Goal: Check status: Check status

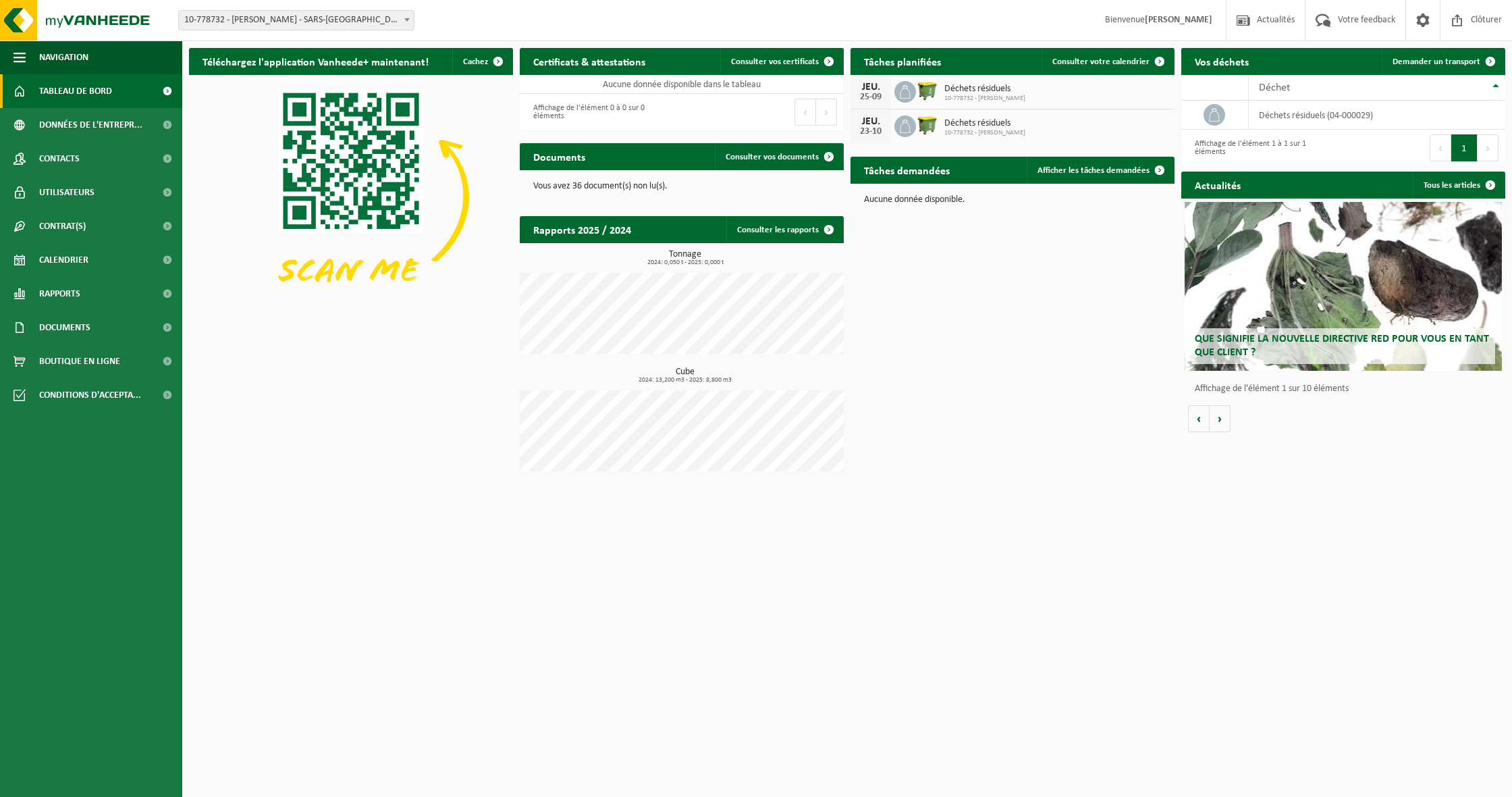
click at [1437, 342] on span "Que signifie la nouvelle directive RED pour vous en tant que client ?" at bounding box center [1341, 345] width 294 height 24
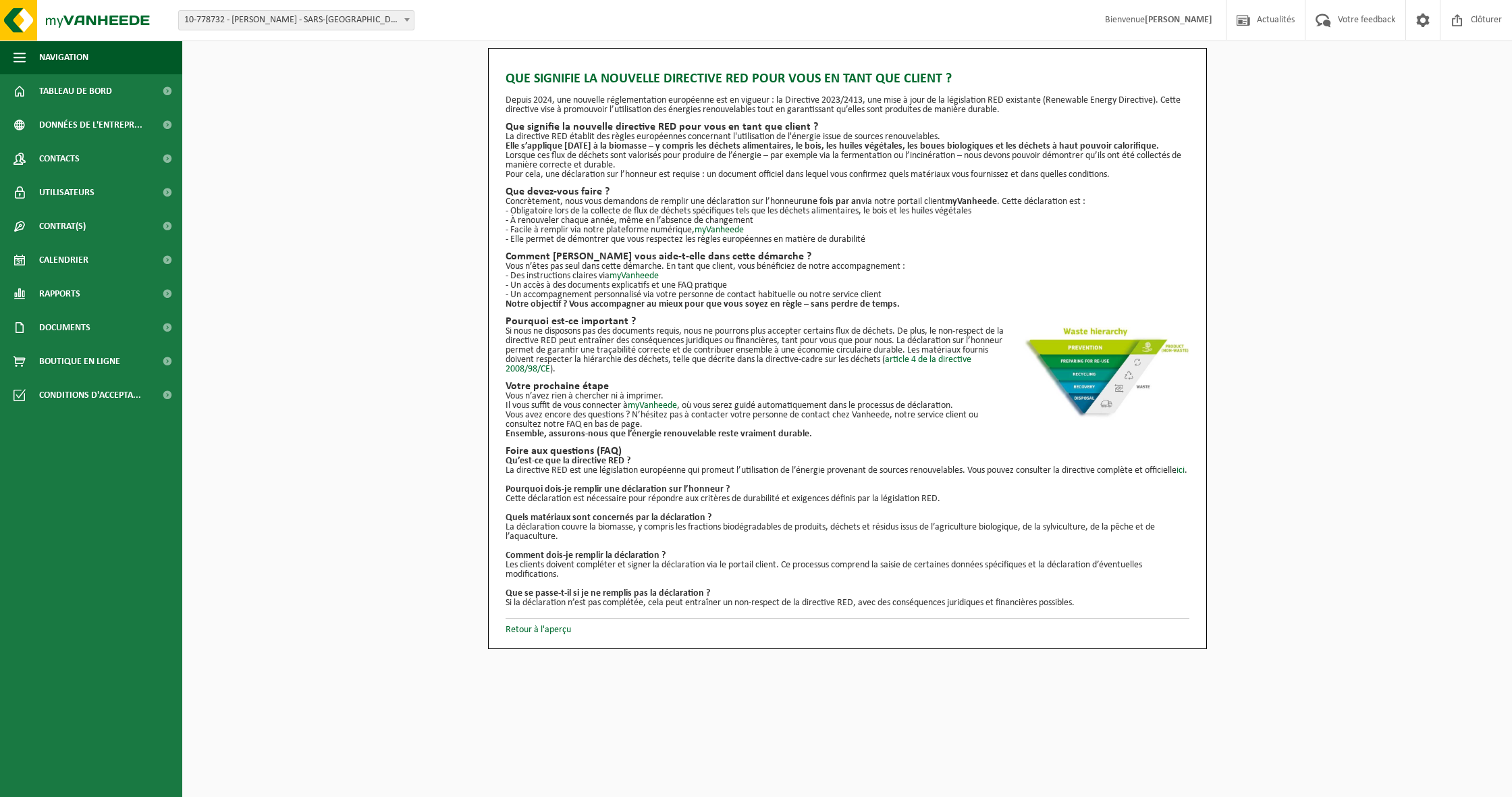
click at [255, 19] on span "10-778732 - [PERSON_NAME] - SARS-[GEOGRAPHIC_DATA]" at bounding box center [296, 20] width 235 height 19
select select "160338"
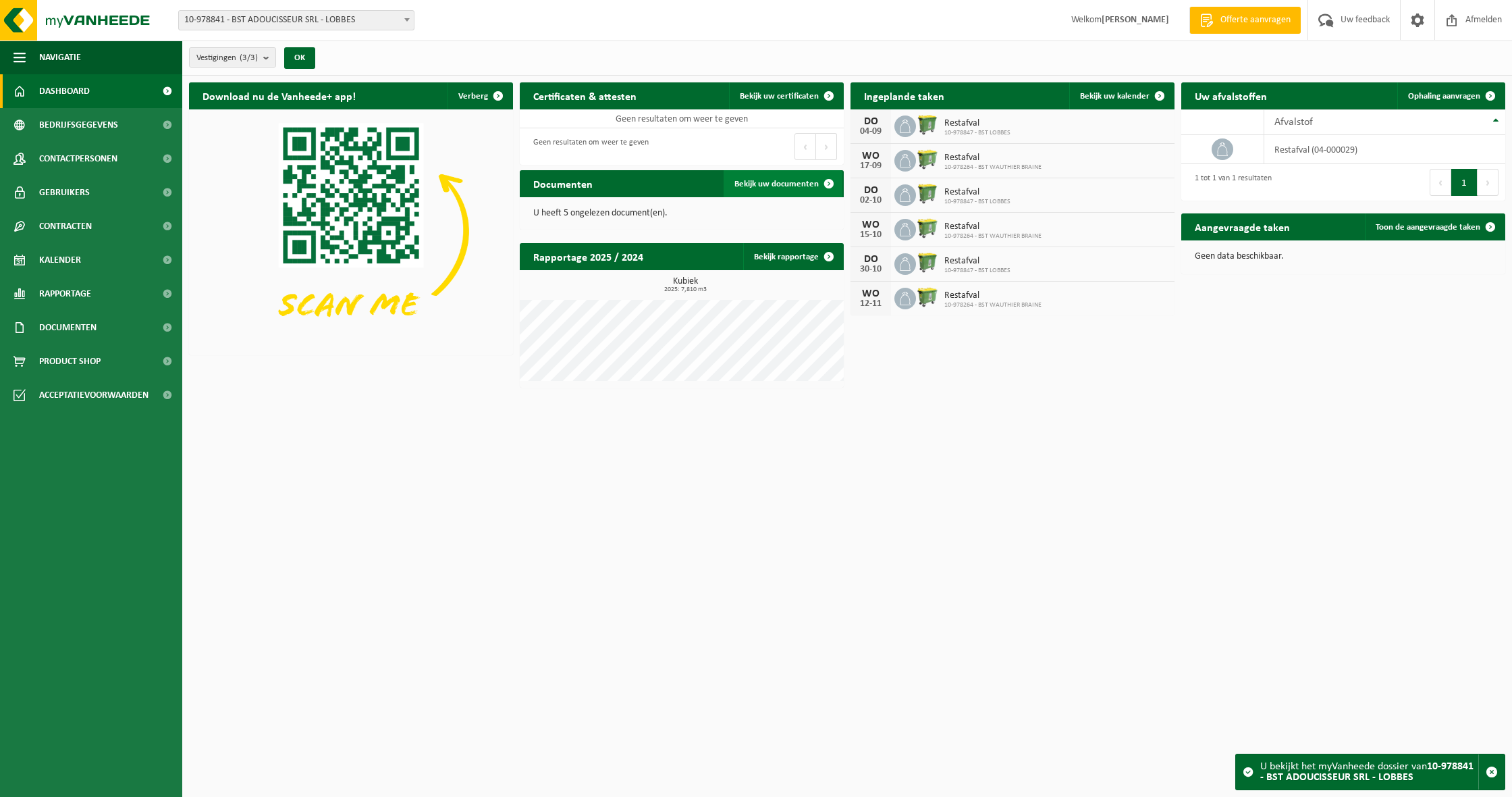
click at [738, 171] on link "Bekijk uw documenten" at bounding box center [783, 184] width 119 height 27
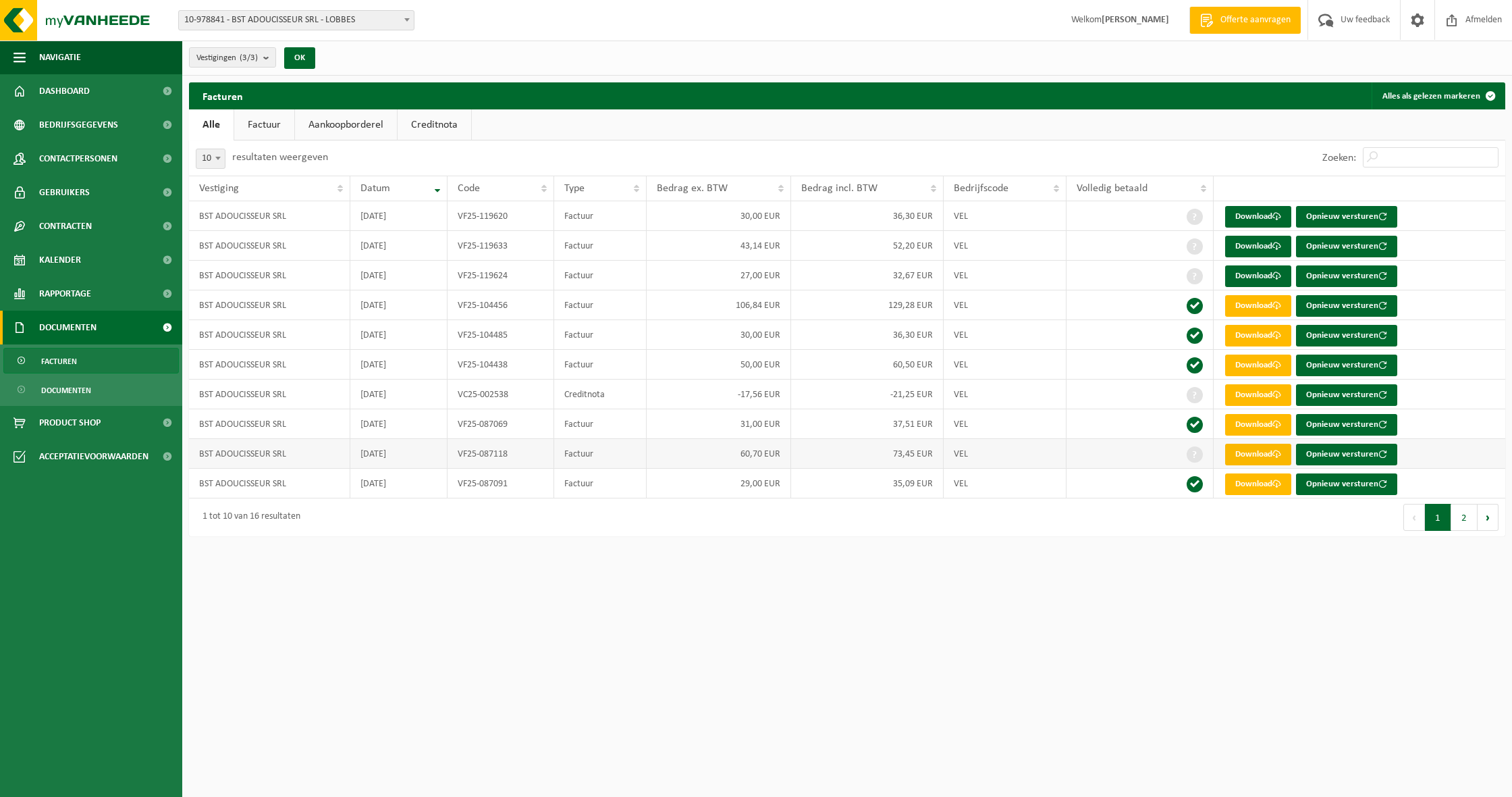
scroll to position [0, 1]
click at [1269, 456] on link "Download" at bounding box center [1259, 454] width 66 height 22
click at [1005, 140] on div "Zoeken:" at bounding box center [1176, 158] width 658 height 35
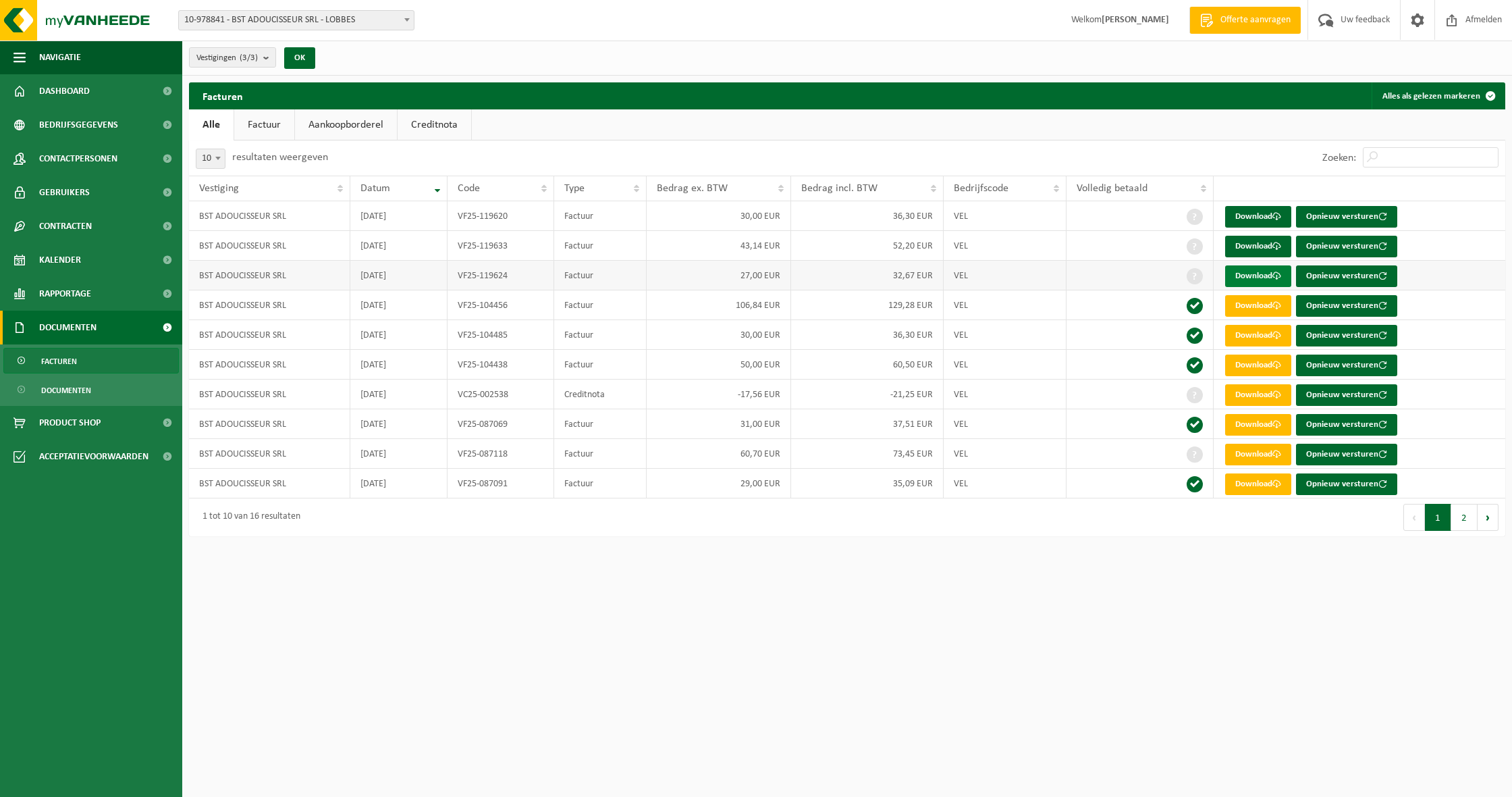
click at [1251, 280] on link "Download" at bounding box center [1259, 276] width 66 height 22
click at [1251, 243] on link "Download" at bounding box center [1259, 246] width 66 height 22
click at [1252, 209] on link "Download" at bounding box center [1259, 217] width 66 height 22
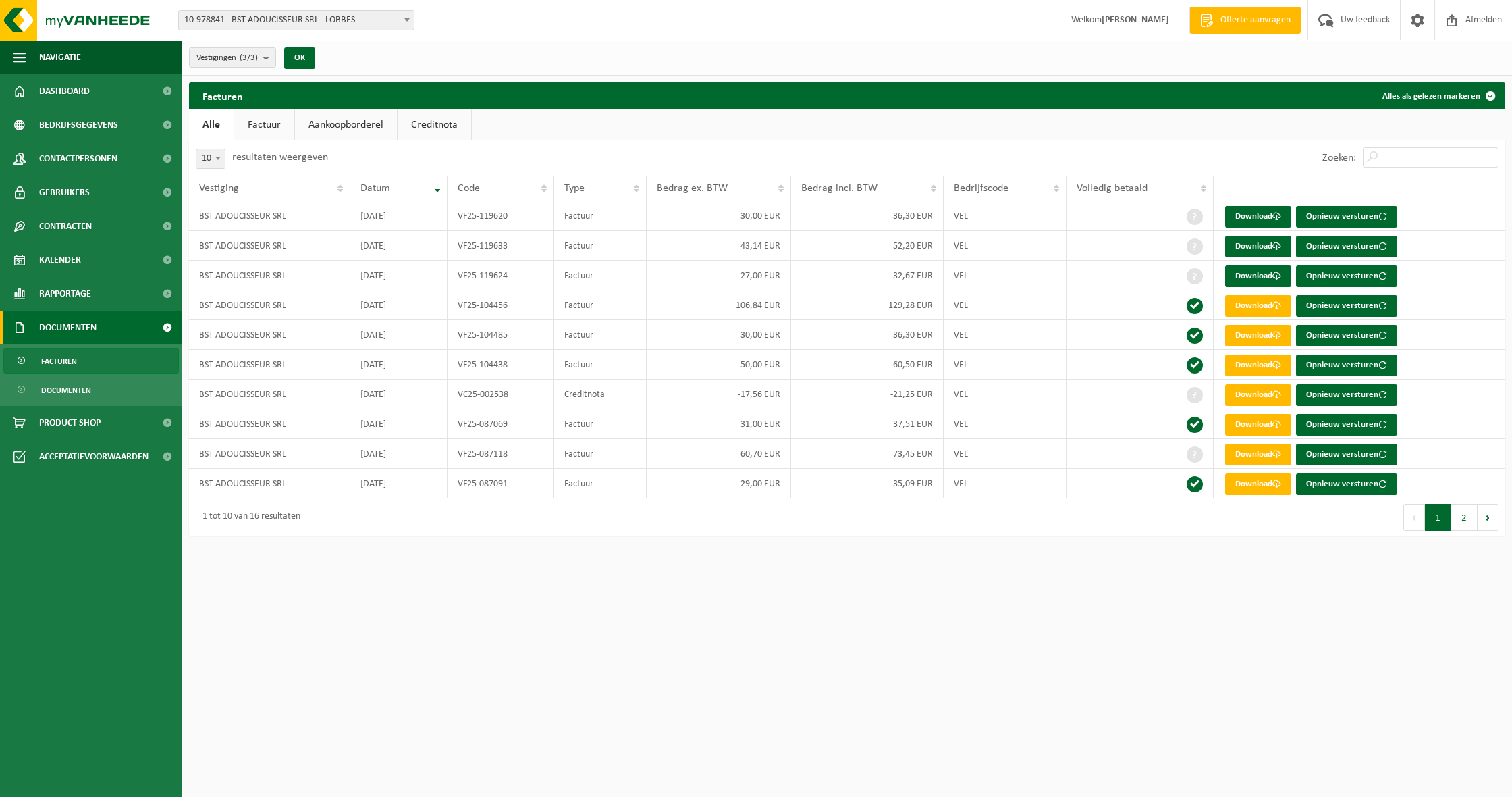
click at [90, 336] on span "Documenten" at bounding box center [68, 328] width 58 height 34
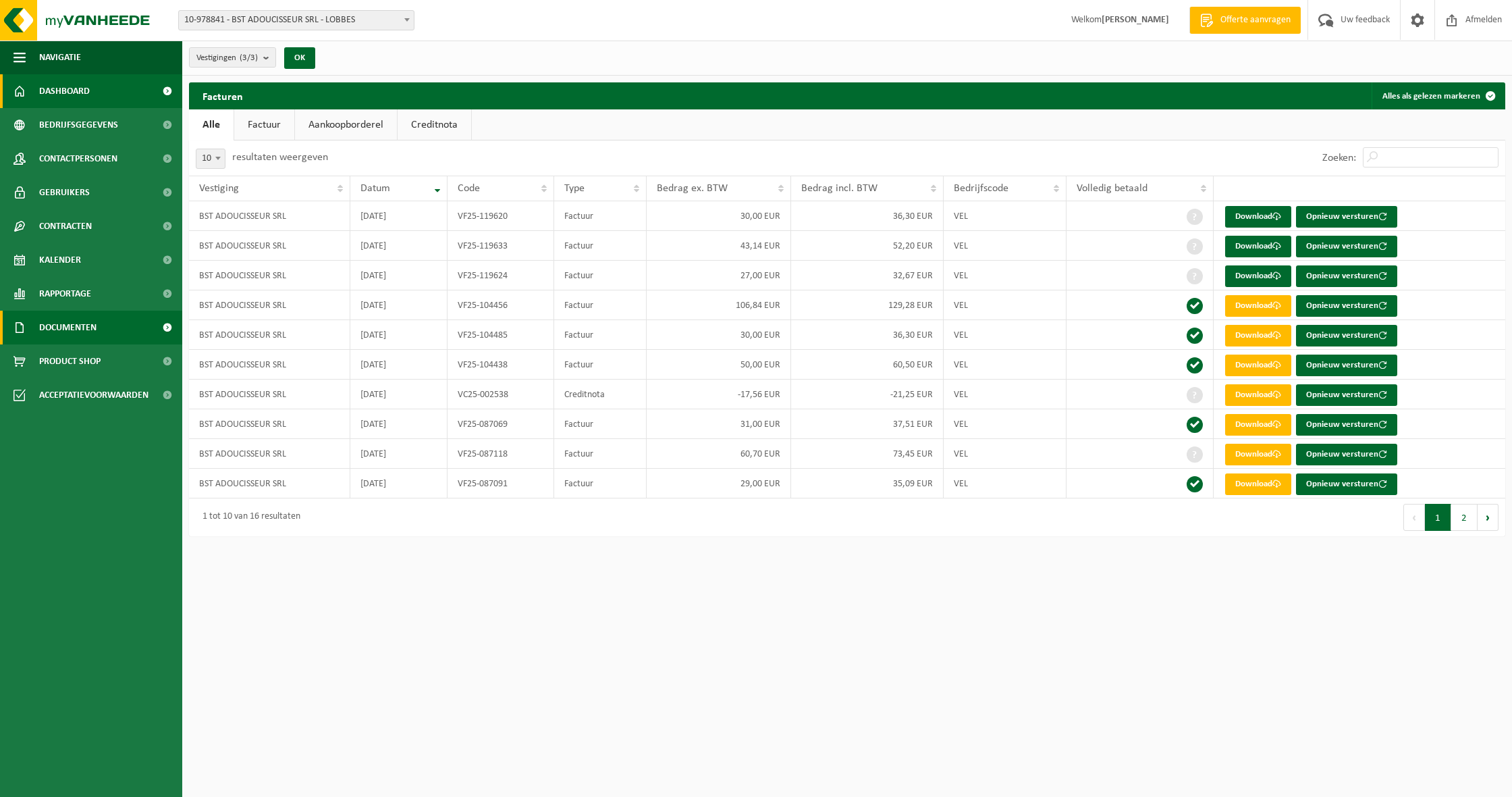
click at [78, 81] on span "Dashboard" at bounding box center [64, 91] width 50 height 34
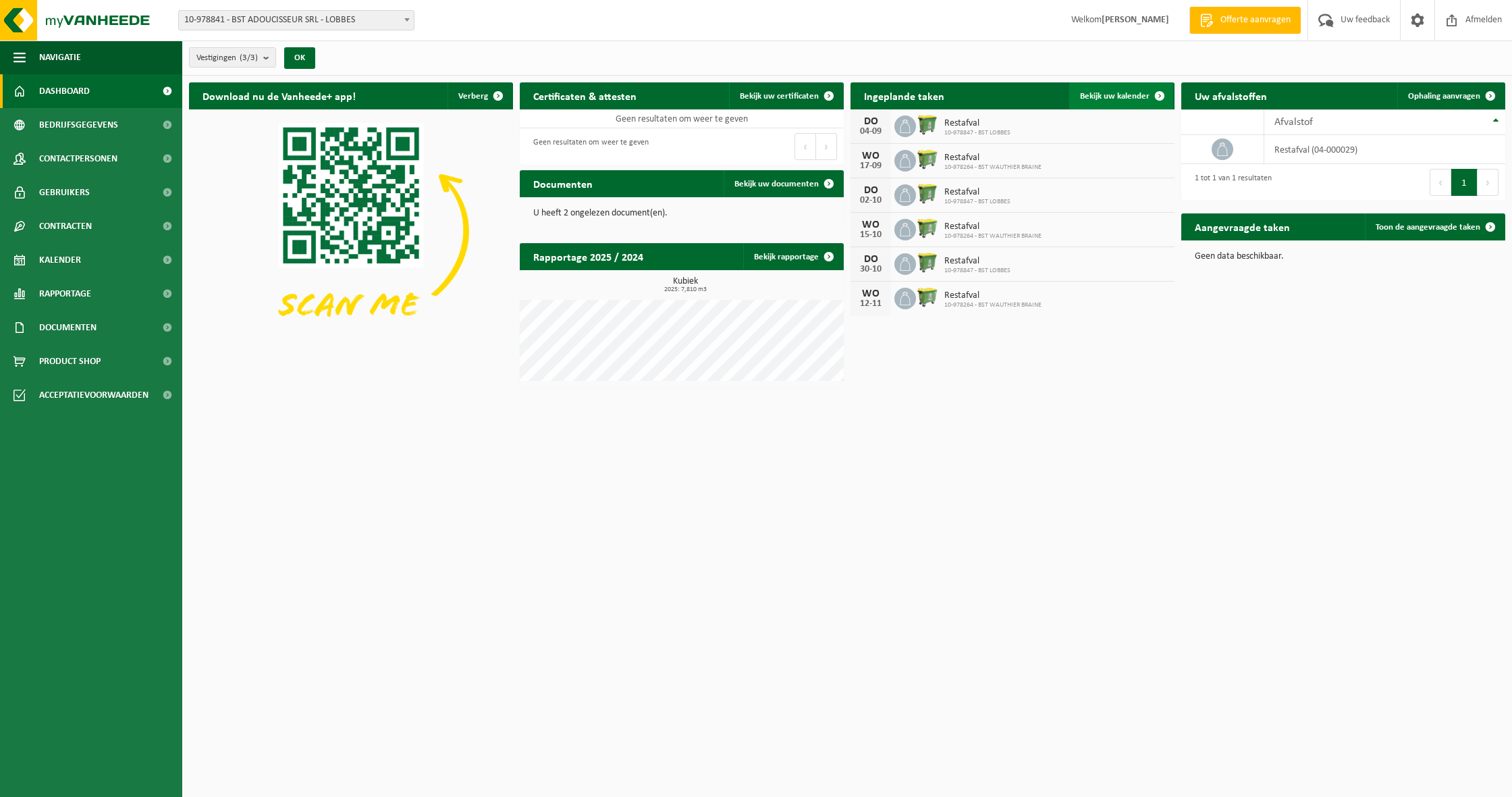
click at [1108, 96] on span "Bekijk uw kalender" at bounding box center [1115, 96] width 70 height 9
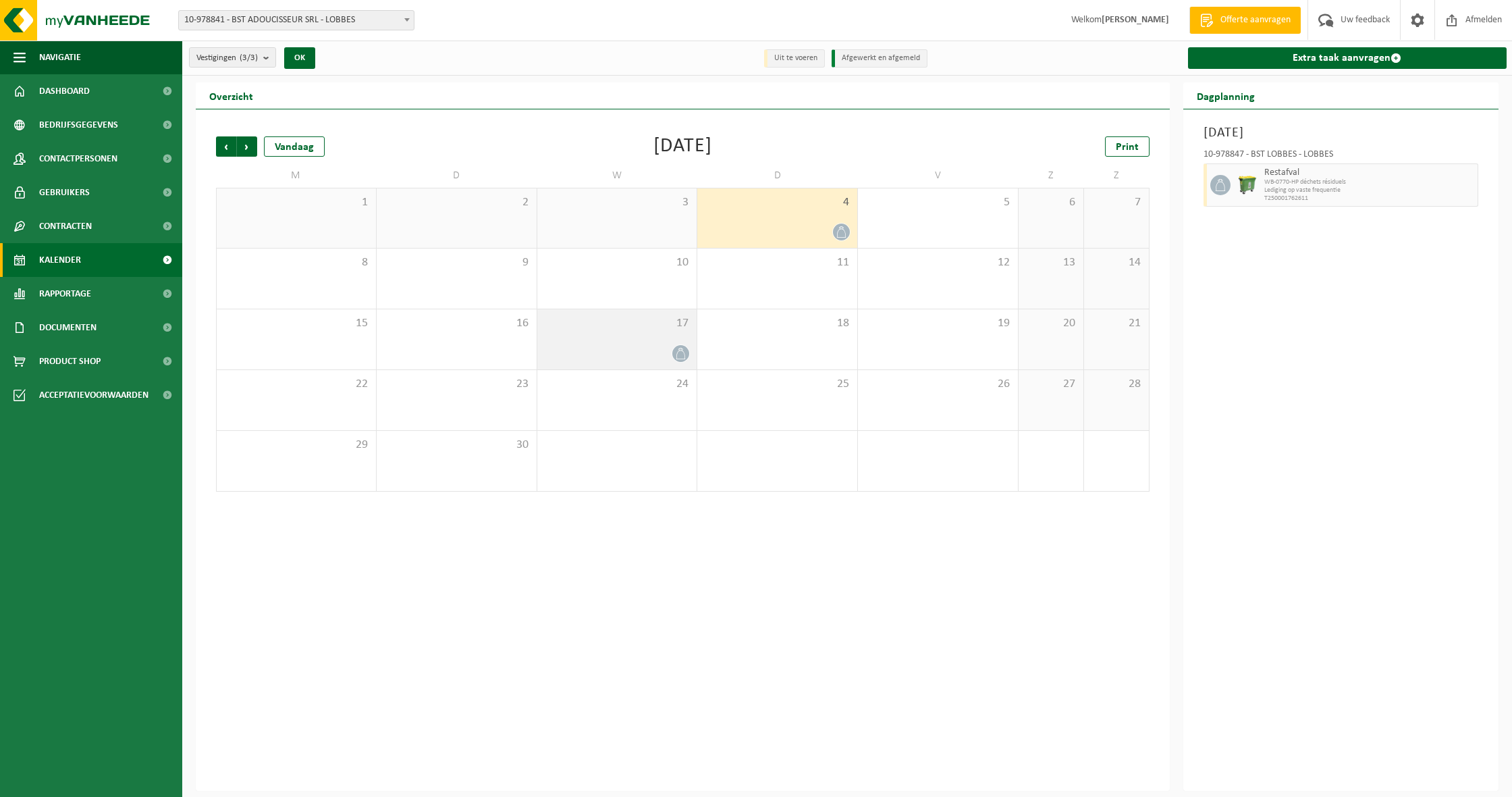
click at [671, 359] on div at bounding box center [617, 353] width 147 height 18
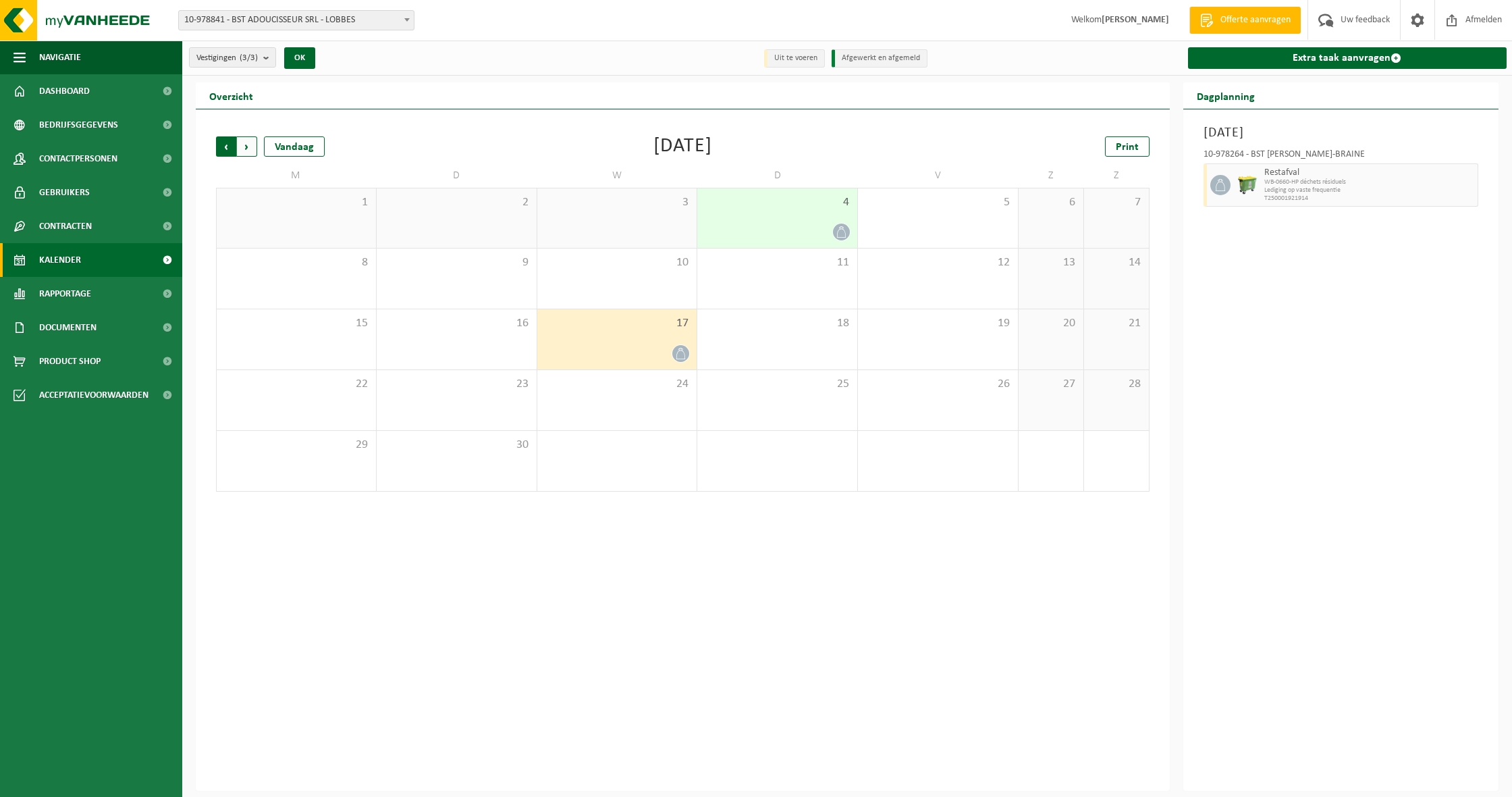
click at [256, 150] on span "Volgende" at bounding box center [247, 146] width 20 height 20
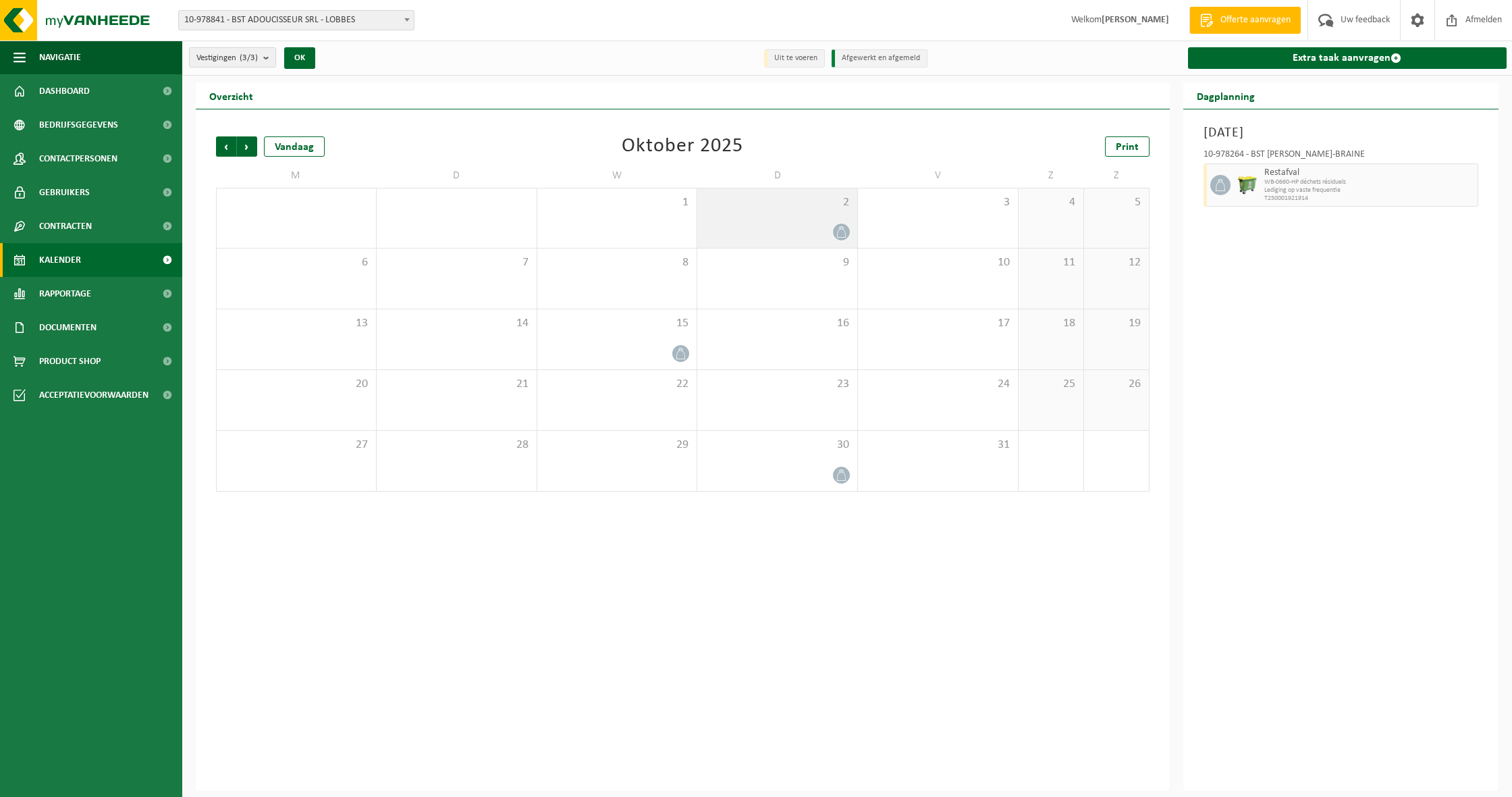
click at [838, 216] on div "2" at bounding box center [777, 218] width 160 height 60
click at [232, 144] on span "Vorige" at bounding box center [226, 146] width 20 height 20
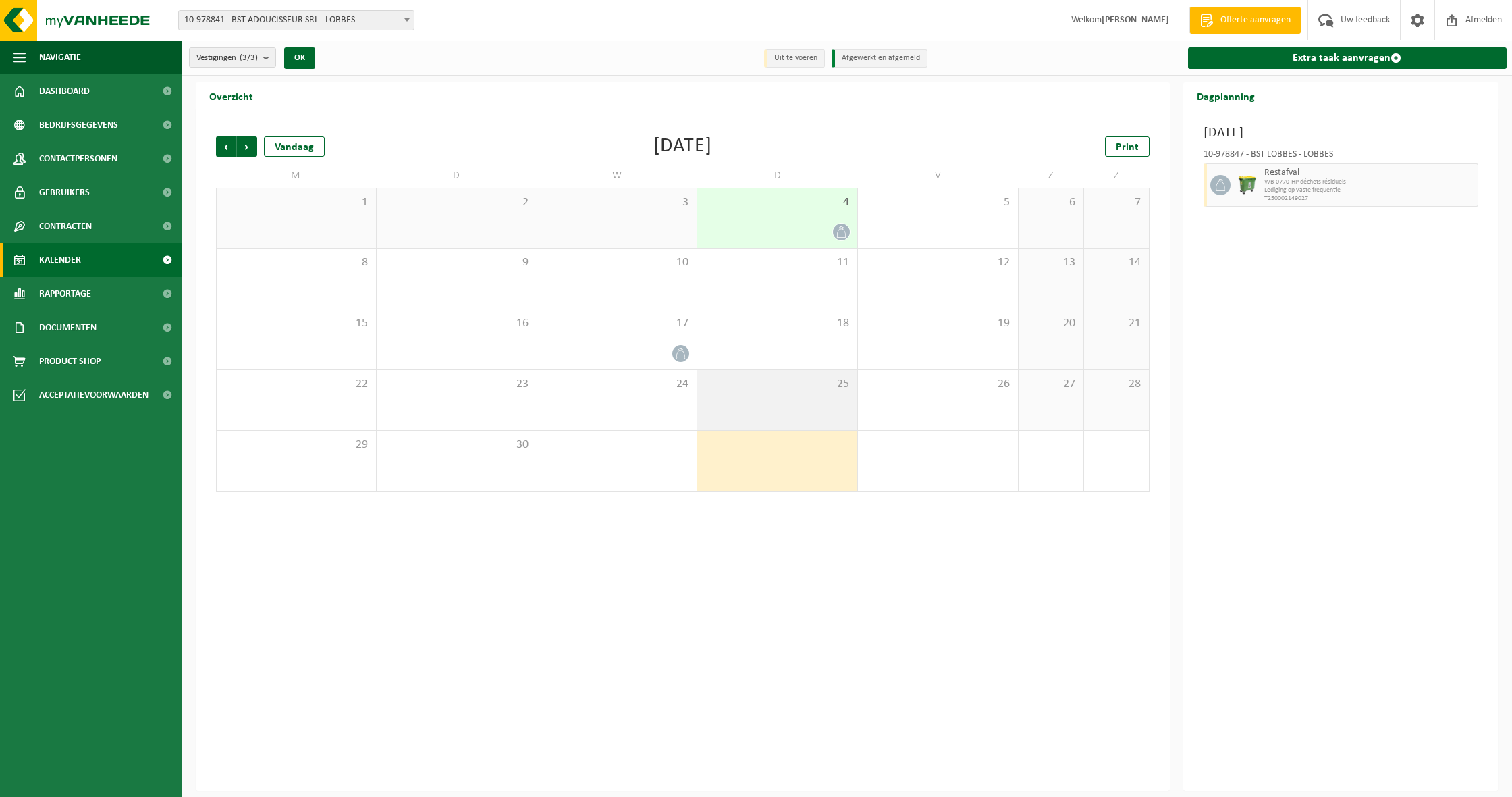
click at [779, 395] on div "25" at bounding box center [777, 400] width 160 height 60
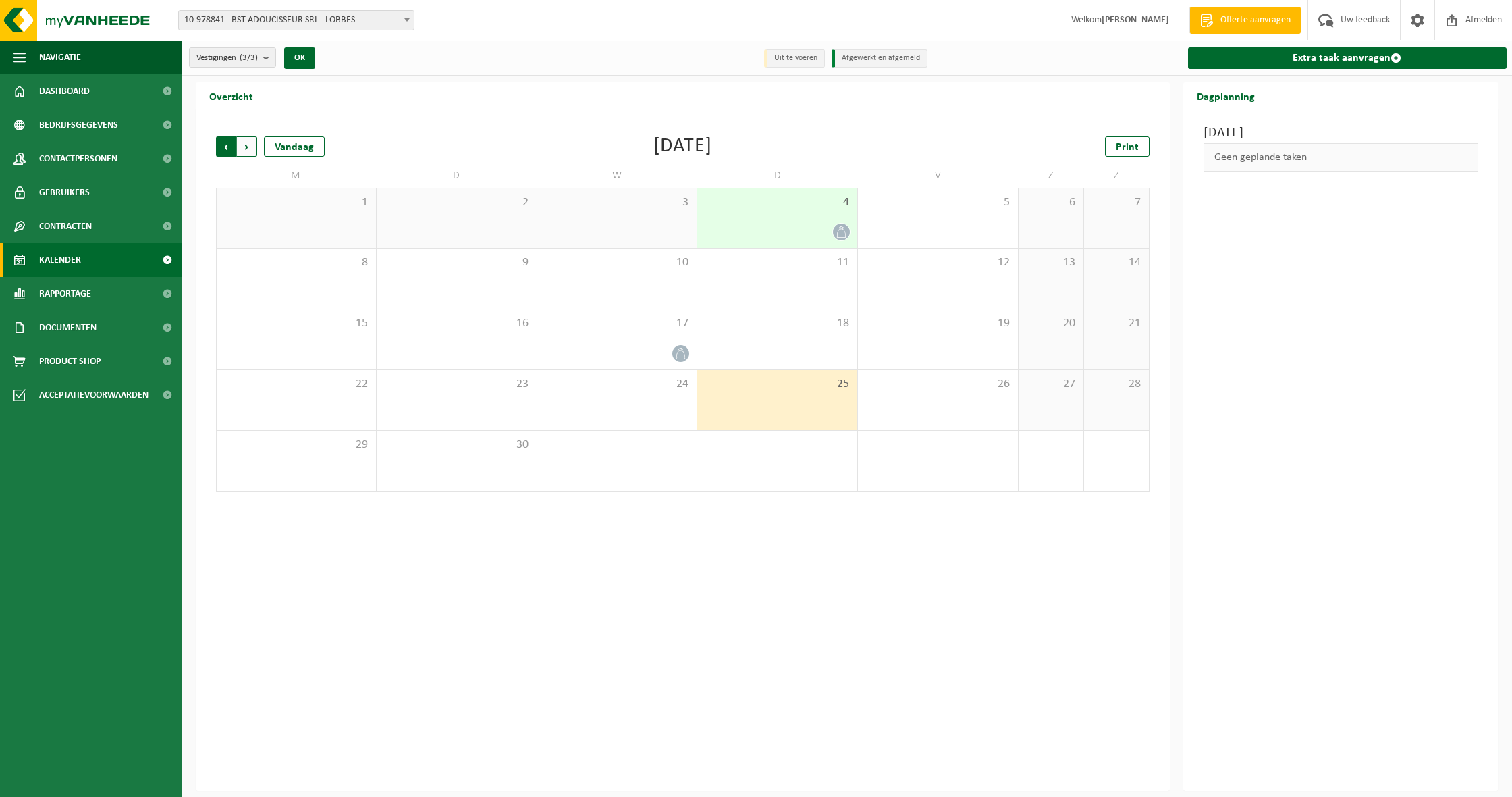
click at [252, 143] on span "Volgende" at bounding box center [247, 146] width 20 height 20
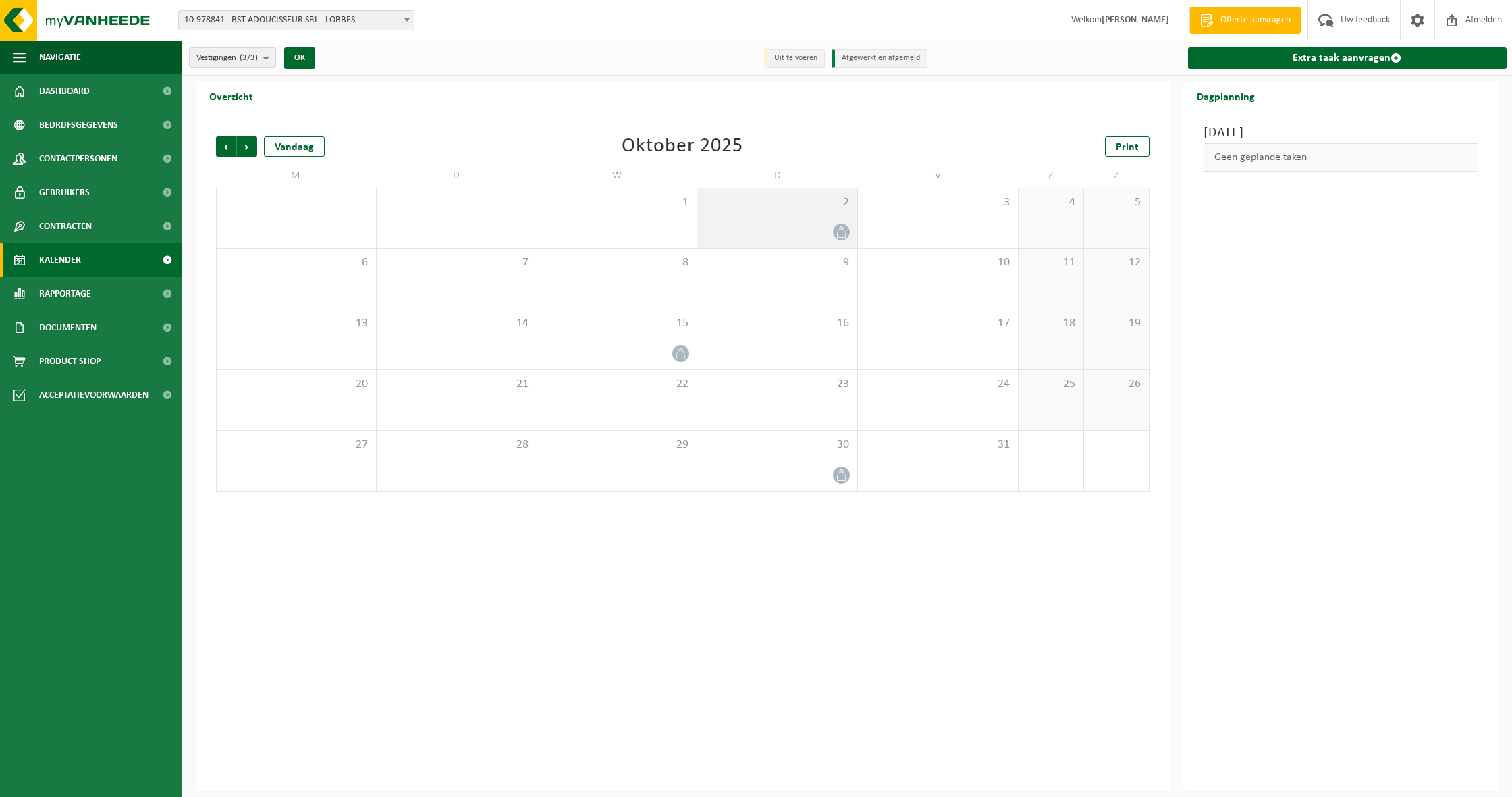
click at [769, 231] on div at bounding box center [777, 232] width 147 height 18
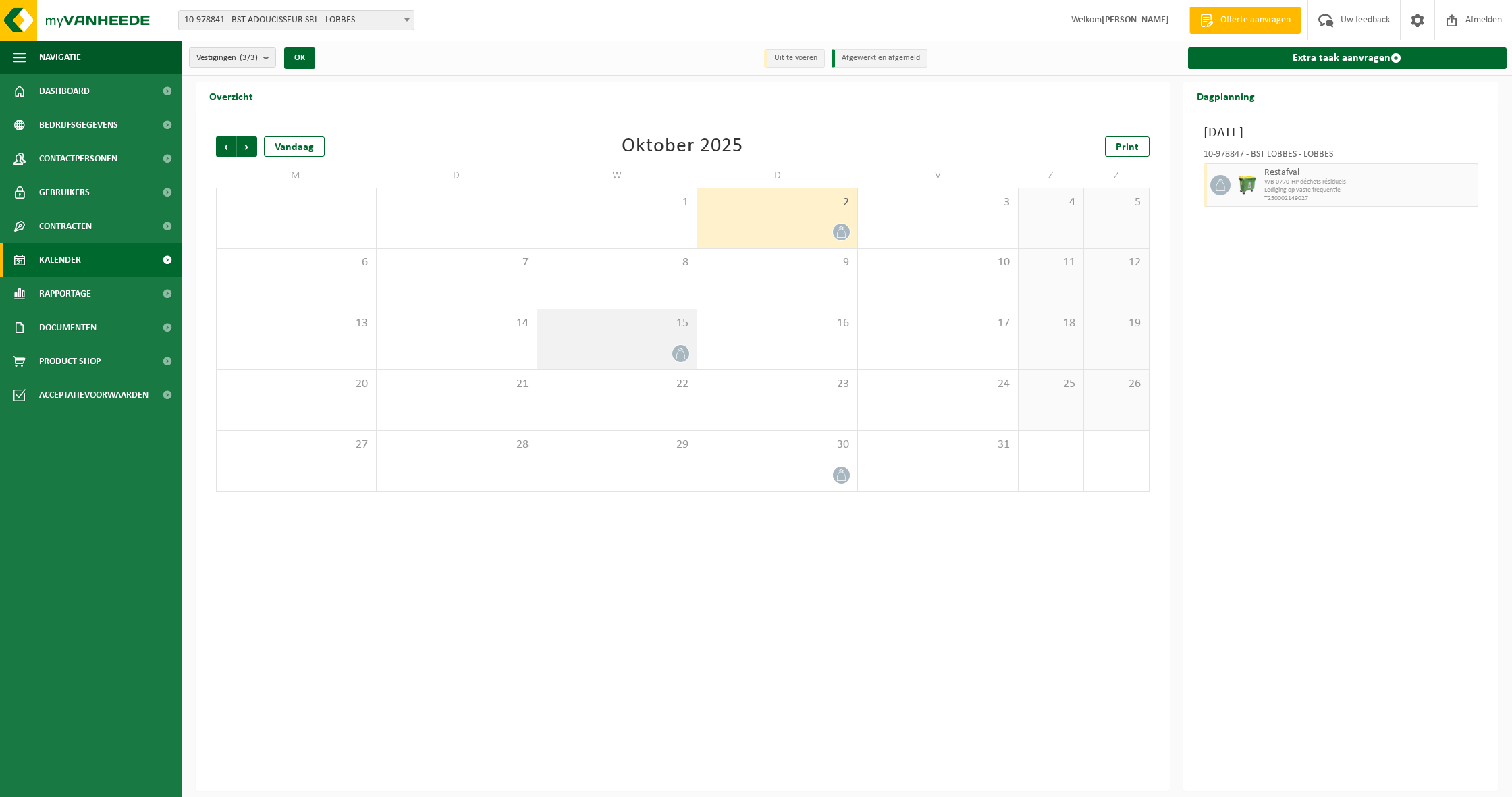
click at [625, 344] on div at bounding box center [617, 353] width 147 height 18
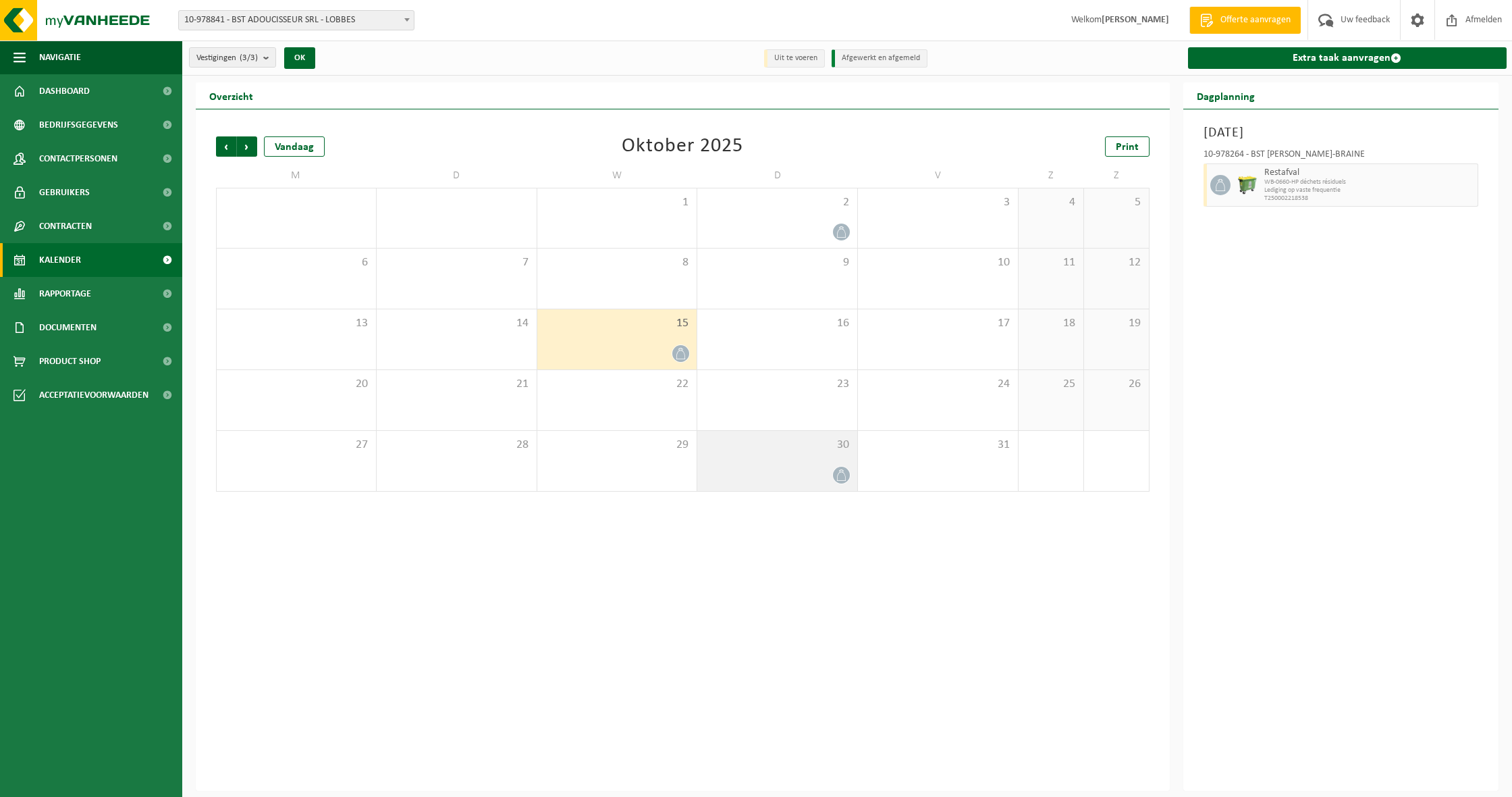
click at [845, 446] on span "30" at bounding box center [777, 445] width 147 height 15
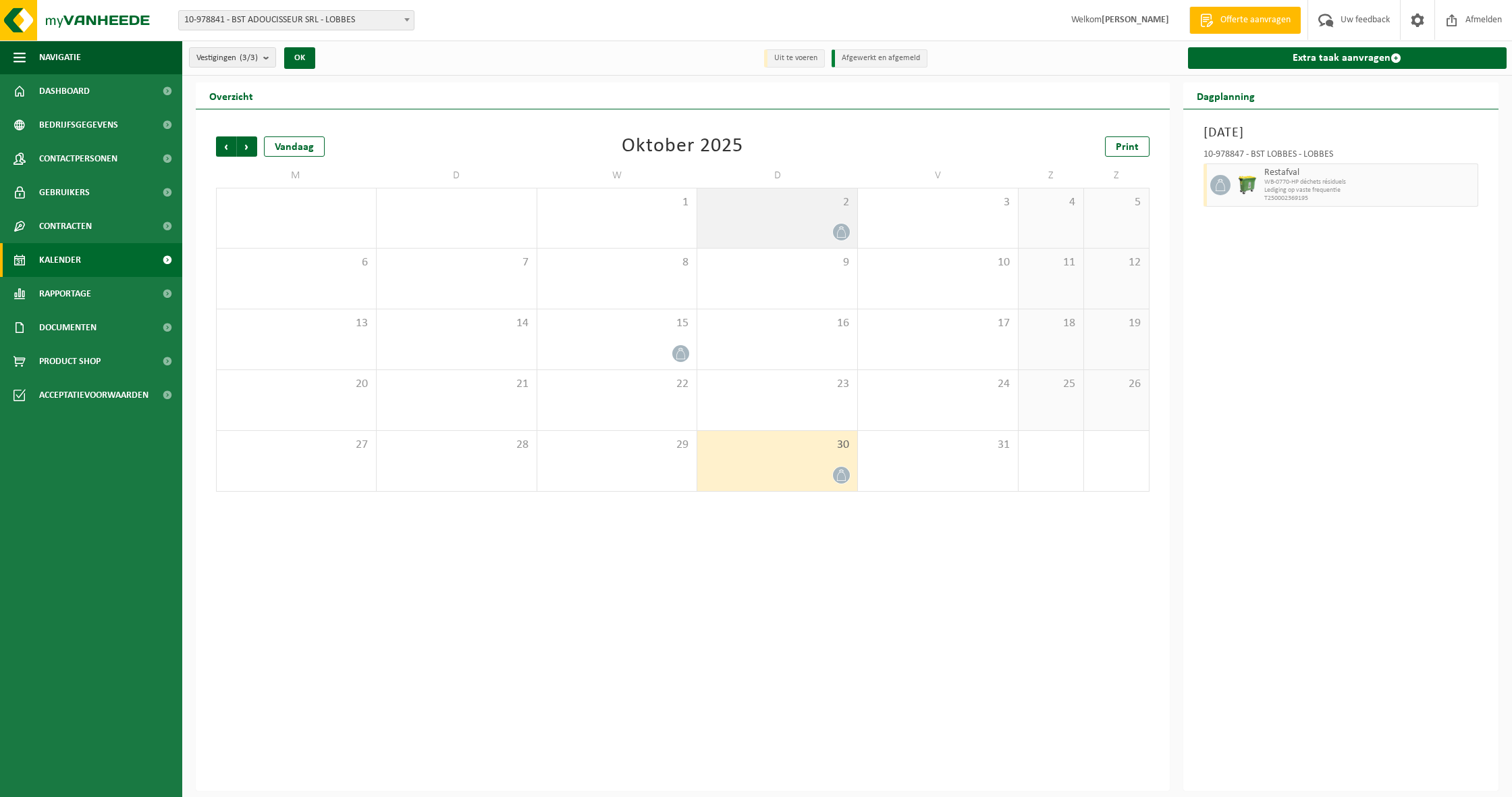
scroll to position [1, 0]
drag, startPoint x: 733, startPoint y: 184, endPoint x: 737, endPoint y: 194, distance: 10.8
click at [736, 191] on table "M D W D V Z Z 29 30 1 2 3 4 5 6 7 8 9 10 11 12 13 14 15 16 17 18 19 20 21 22 23…" at bounding box center [682, 328] width 933 height 328
click at [747, 202] on span "2" at bounding box center [777, 202] width 147 height 15
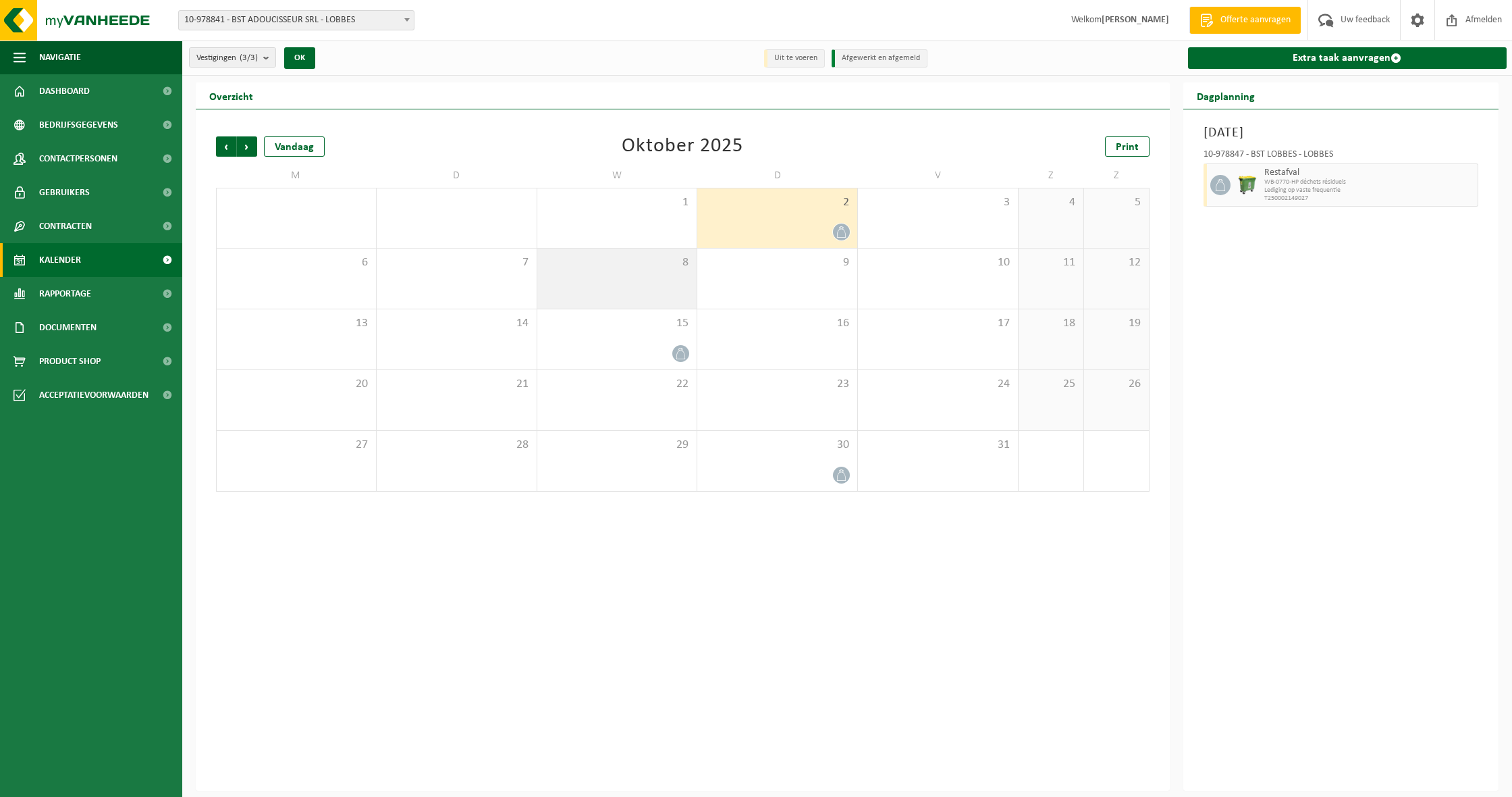
click at [651, 297] on div "8" at bounding box center [617, 278] width 160 height 60
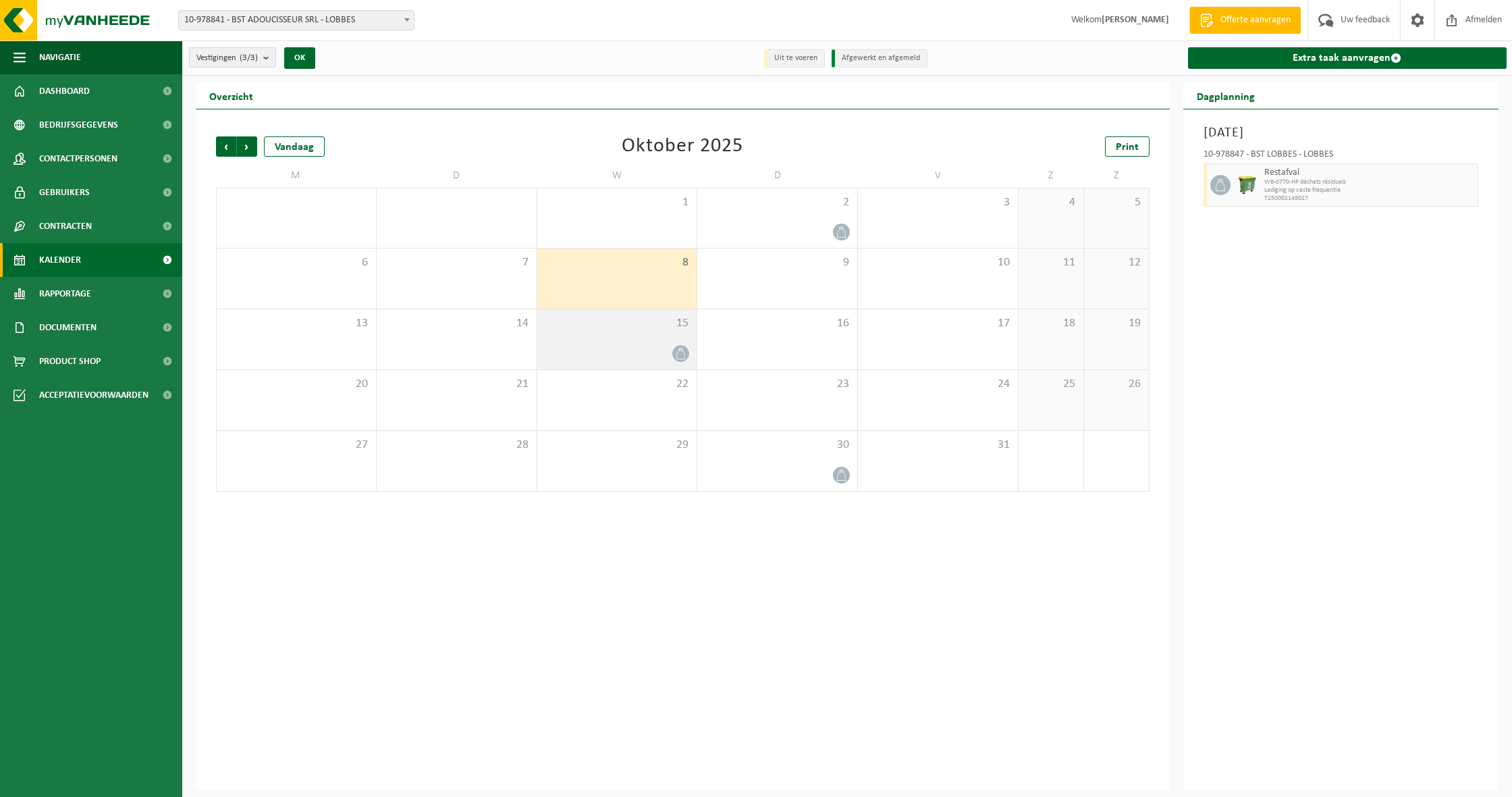
scroll to position [0, 0]
click at [608, 336] on div "15" at bounding box center [617, 339] width 160 height 60
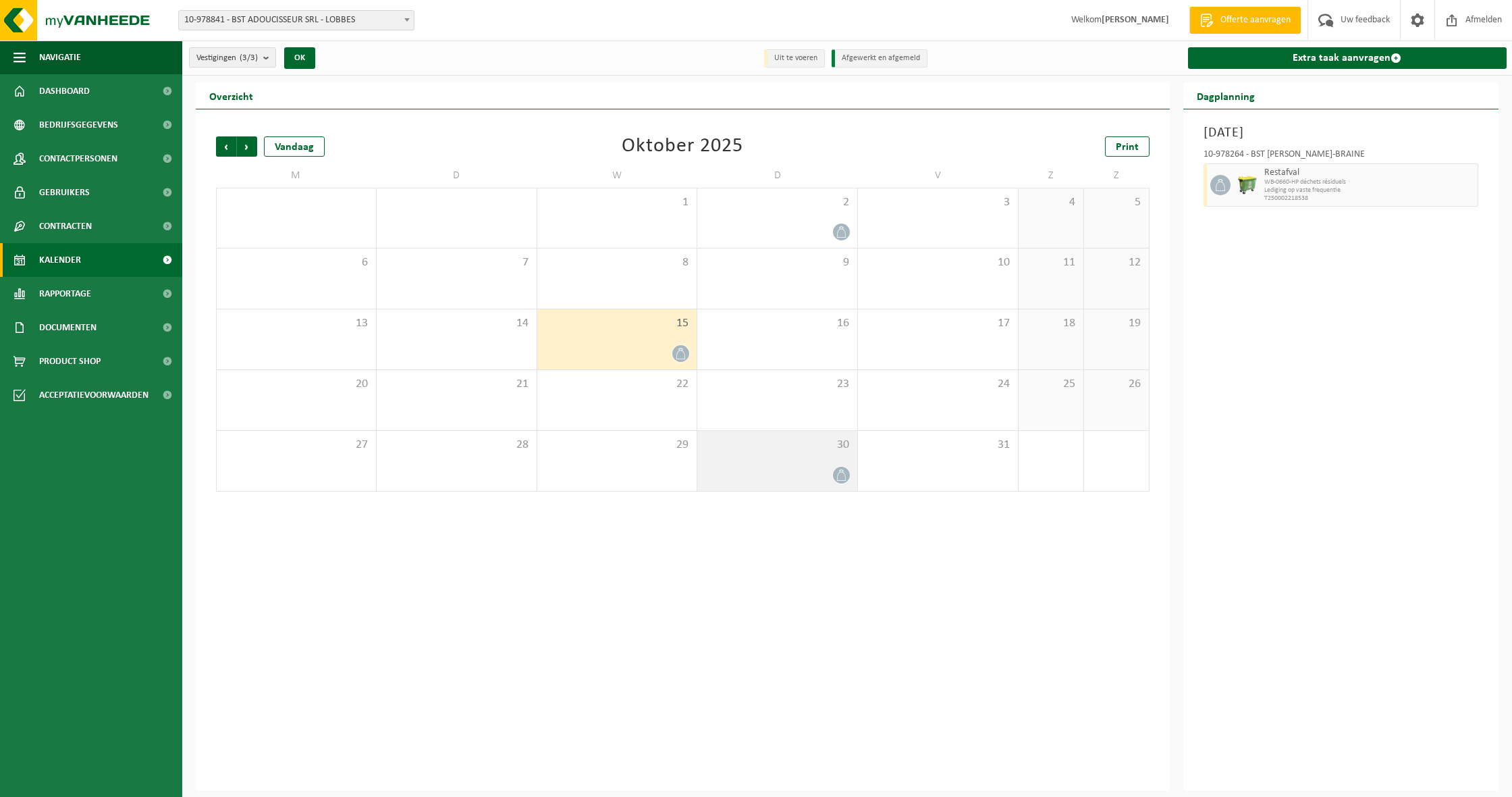
click at [763, 460] on div "30" at bounding box center [777, 460] width 160 height 60
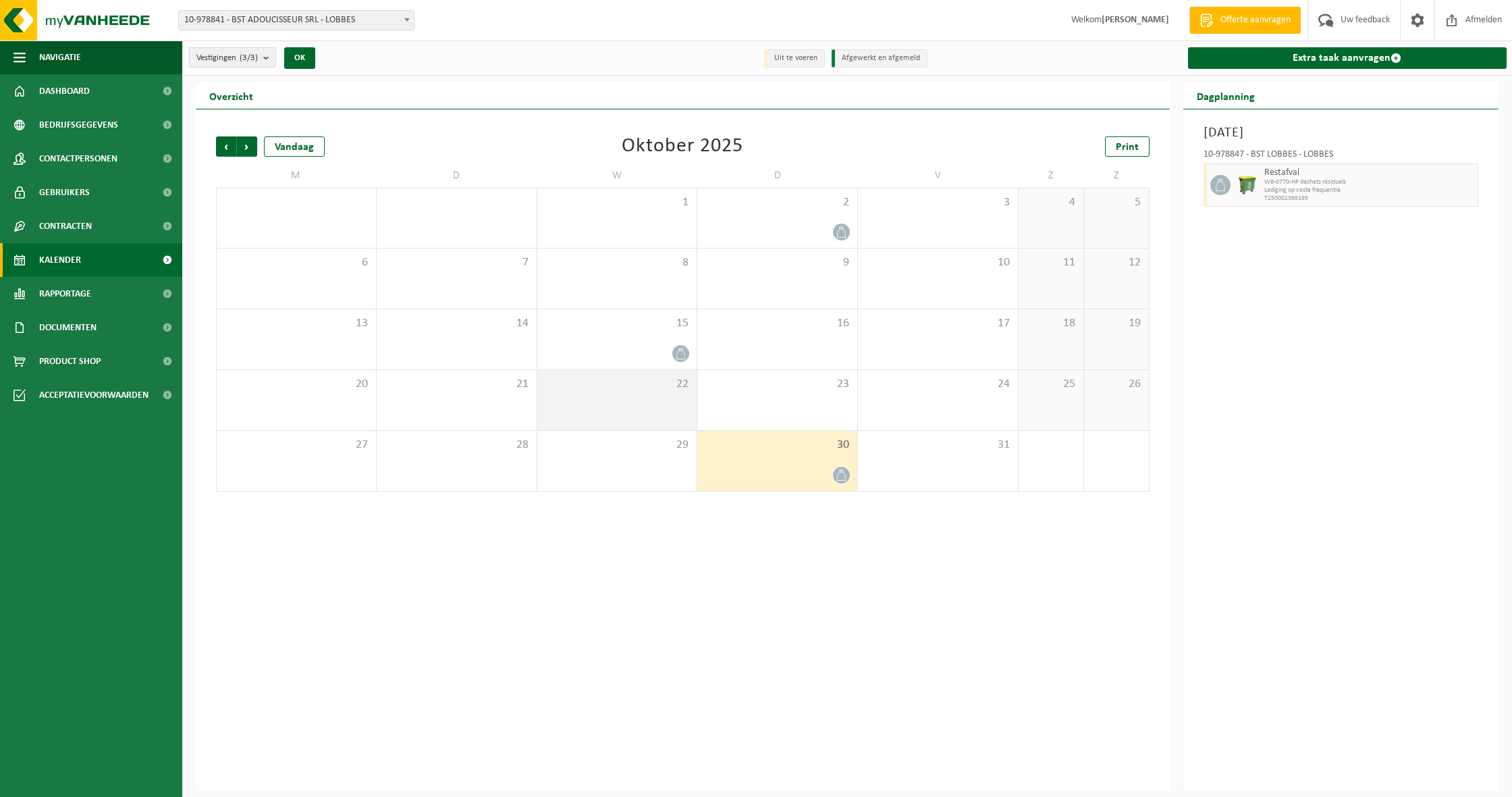
click at [640, 378] on span "22" at bounding box center [617, 384] width 147 height 15
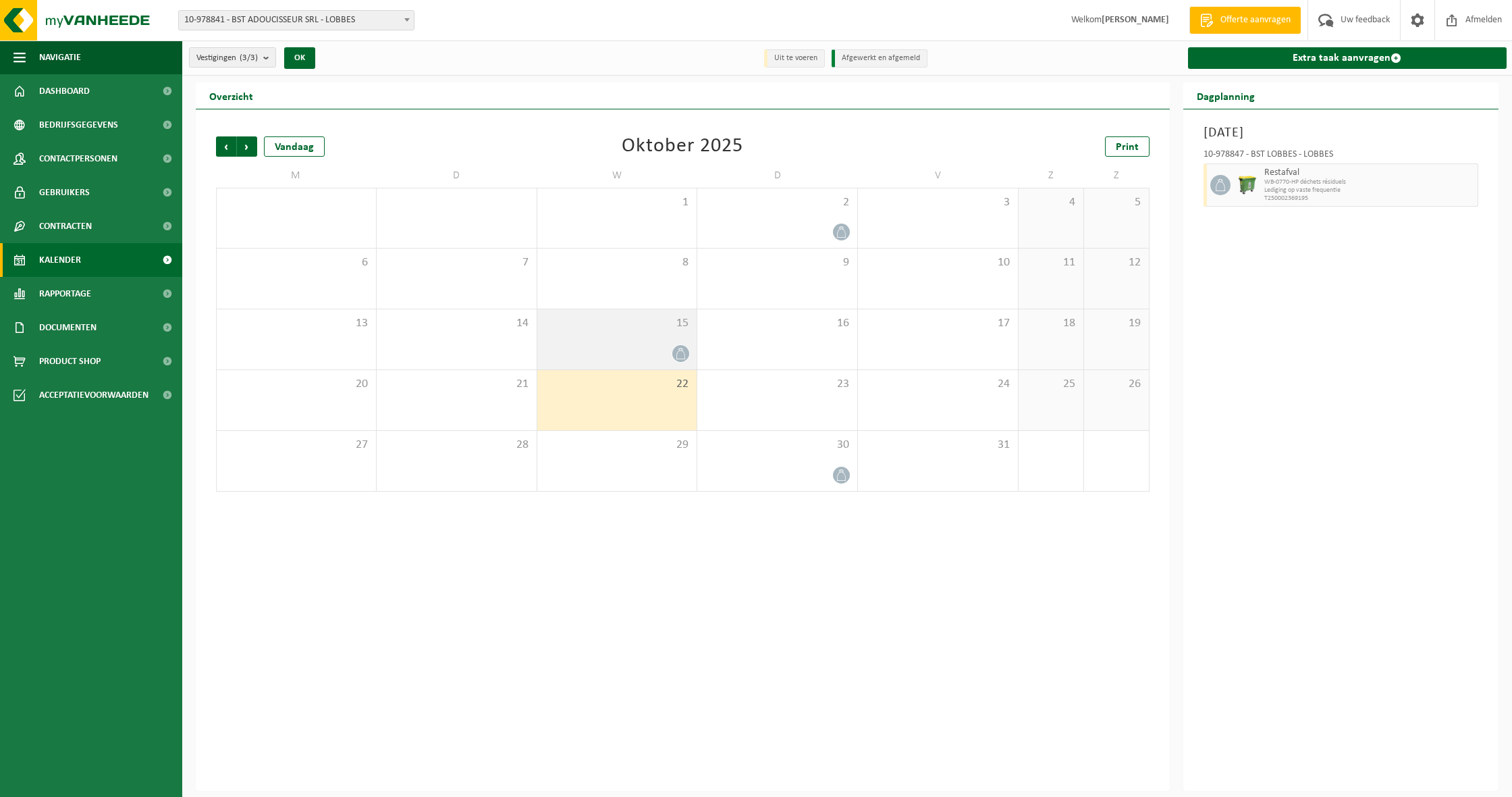
click at [646, 345] on div at bounding box center [617, 353] width 147 height 18
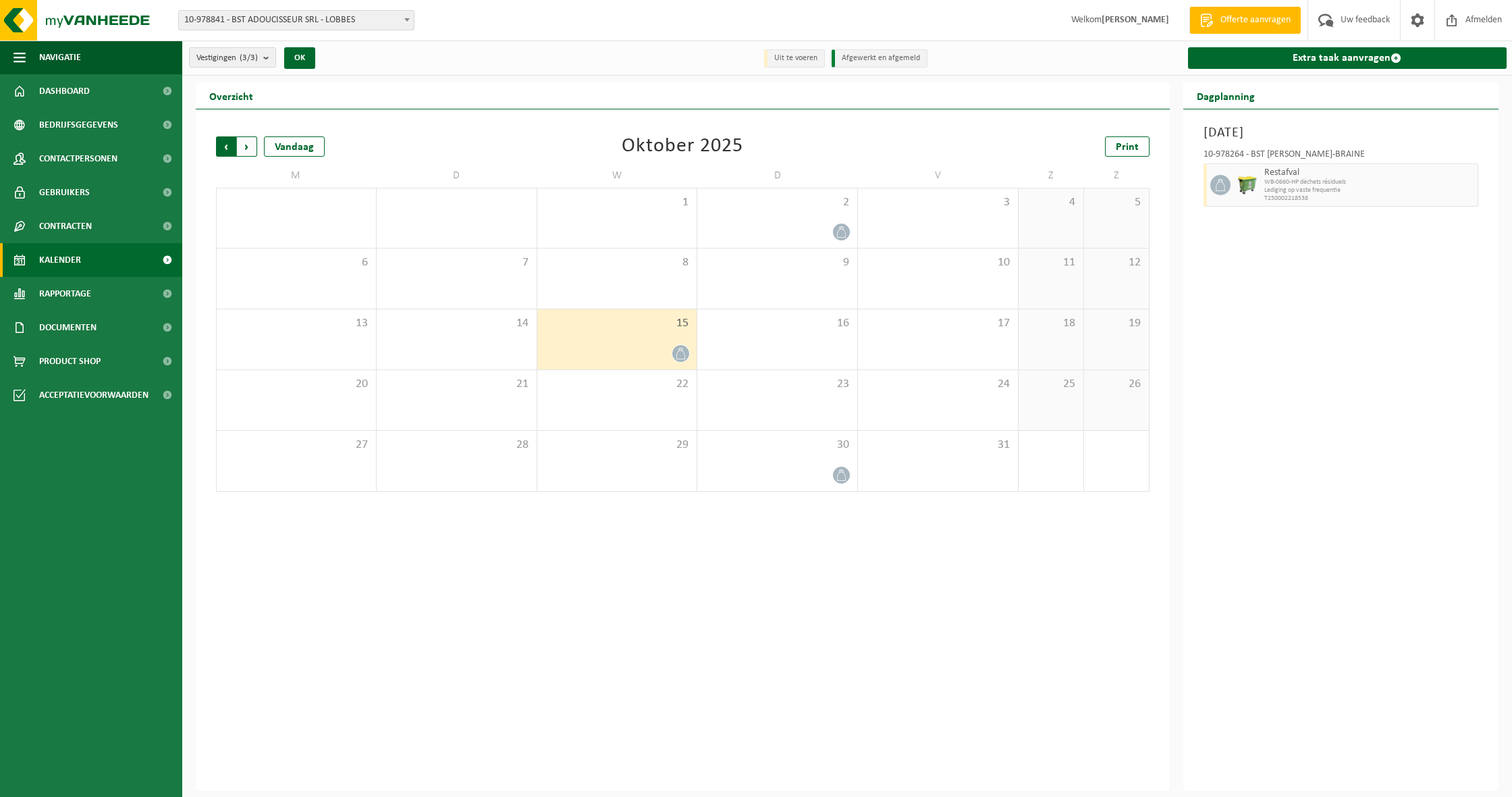
click at [250, 138] on span "Volgende" at bounding box center [247, 146] width 20 height 20
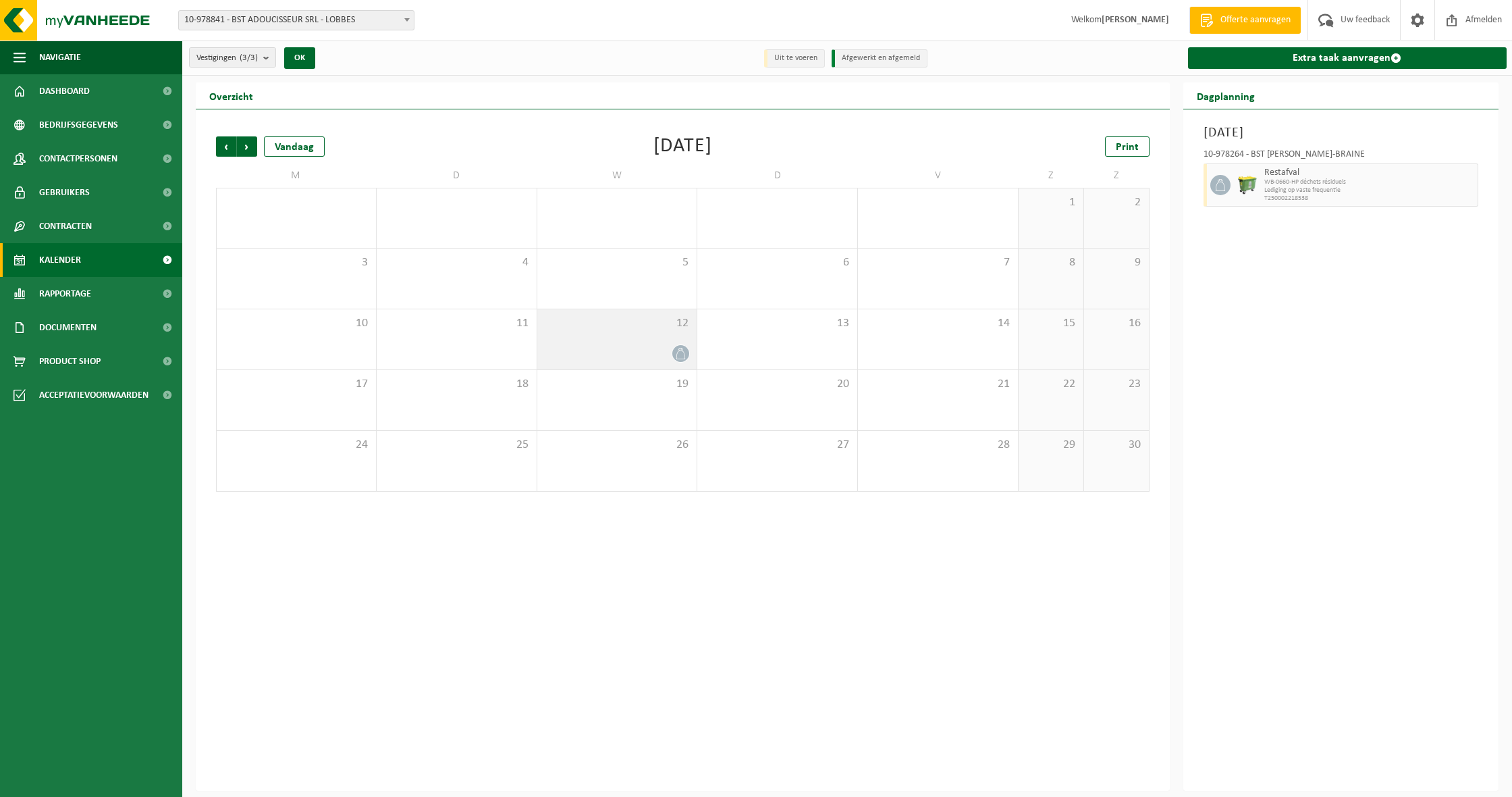
click at [647, 344] on div at bounding box center [617, 353] width 147 height 18
click at [225, 147] on span "Vorige" at bounding box center [226, 146] width 20 height 20
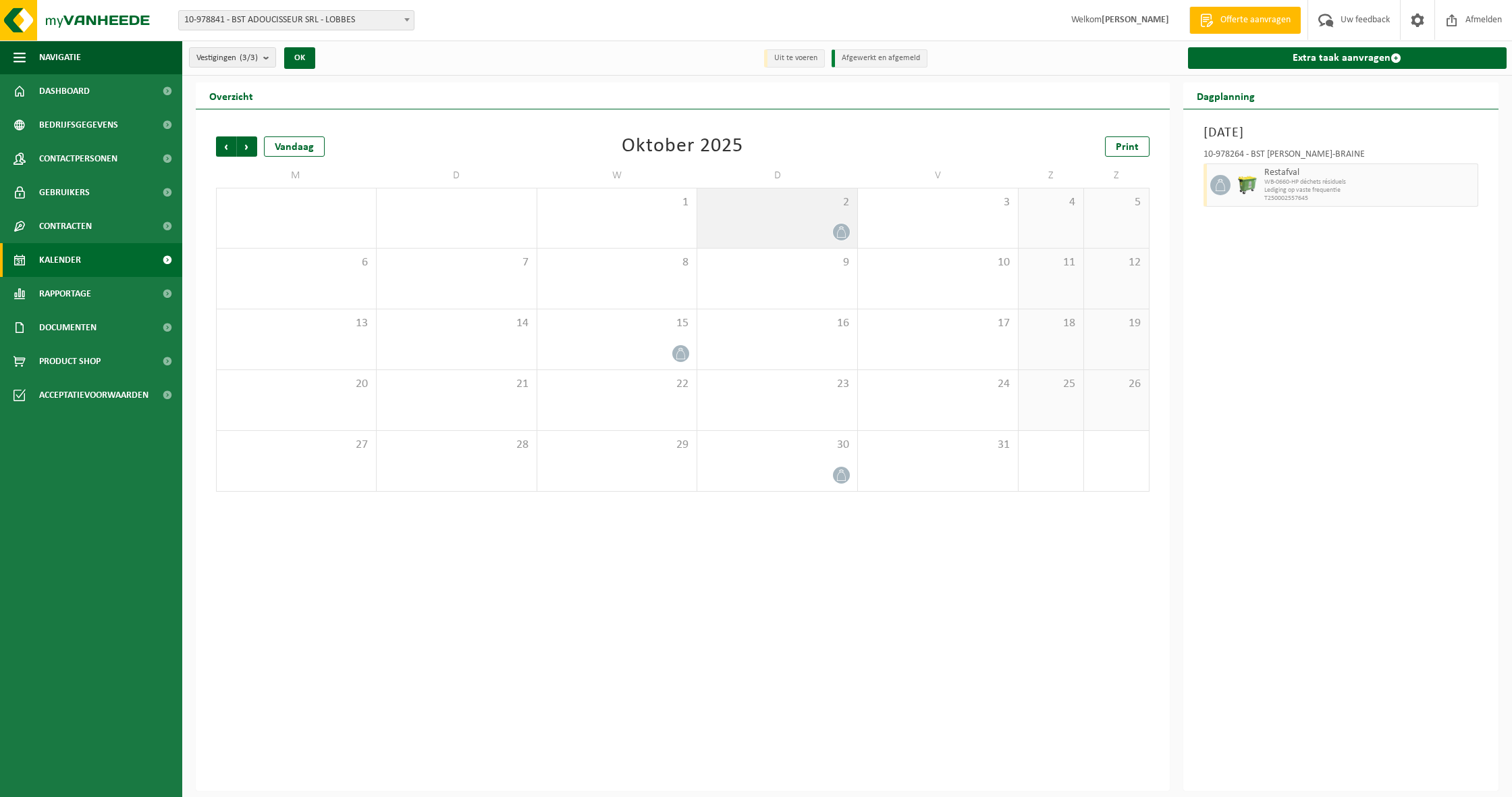
click at [747, 226] on div at bounding box center [777, 232] width 147 height 18
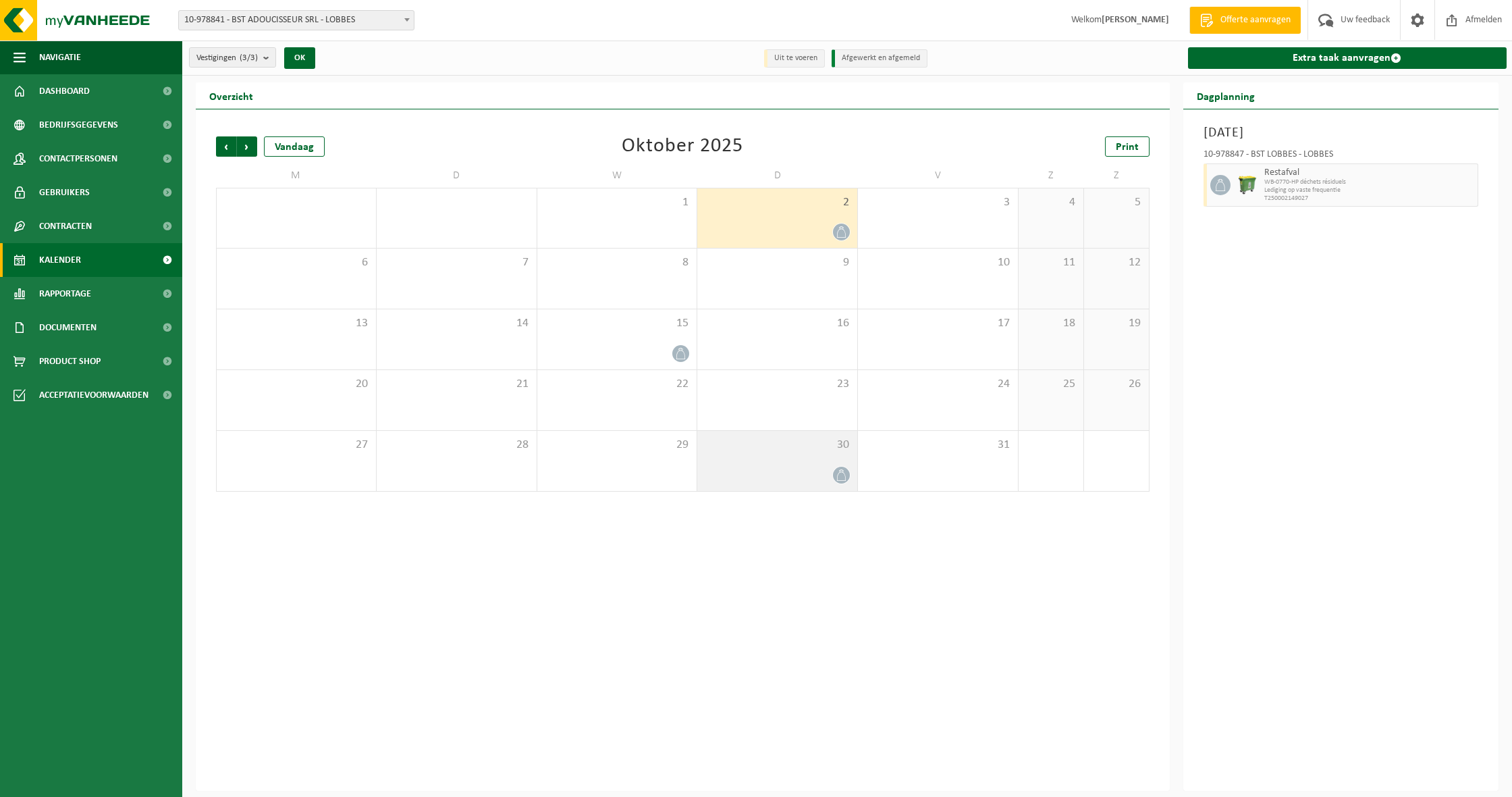
click at [765, 453] on div "30" at bounding box center [777, 460] width 160 height 60
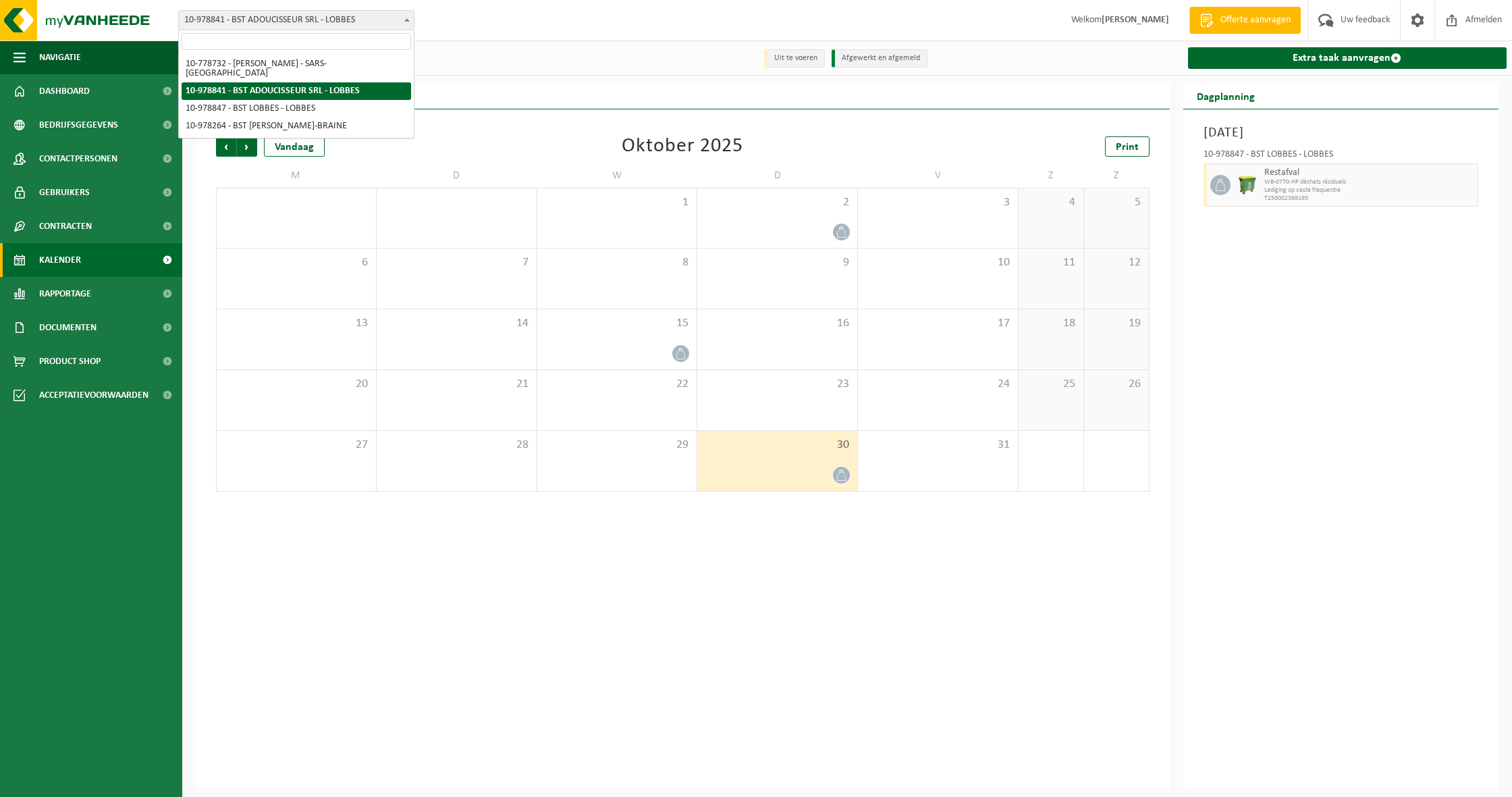
click at [321, 23] on span "10-978841 - BST ADOUCISSEUR SRL - LOBBES" at bounding box center [296, 20] width 235 height 19
select select "25032"
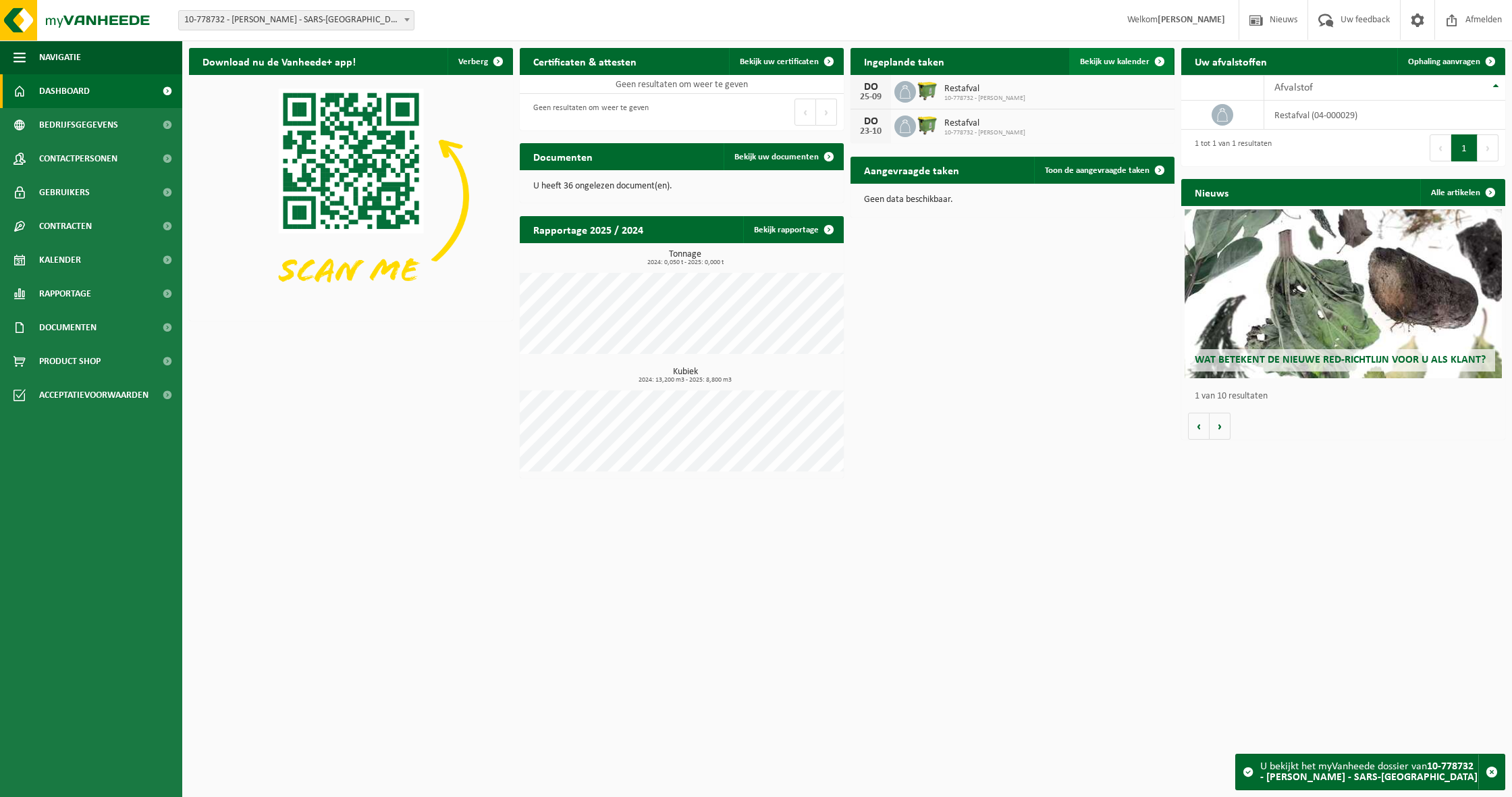
click at [1096, 64] on span "Bekijk uw kalender" at bounding box center [1115, 62] width 70 height 9
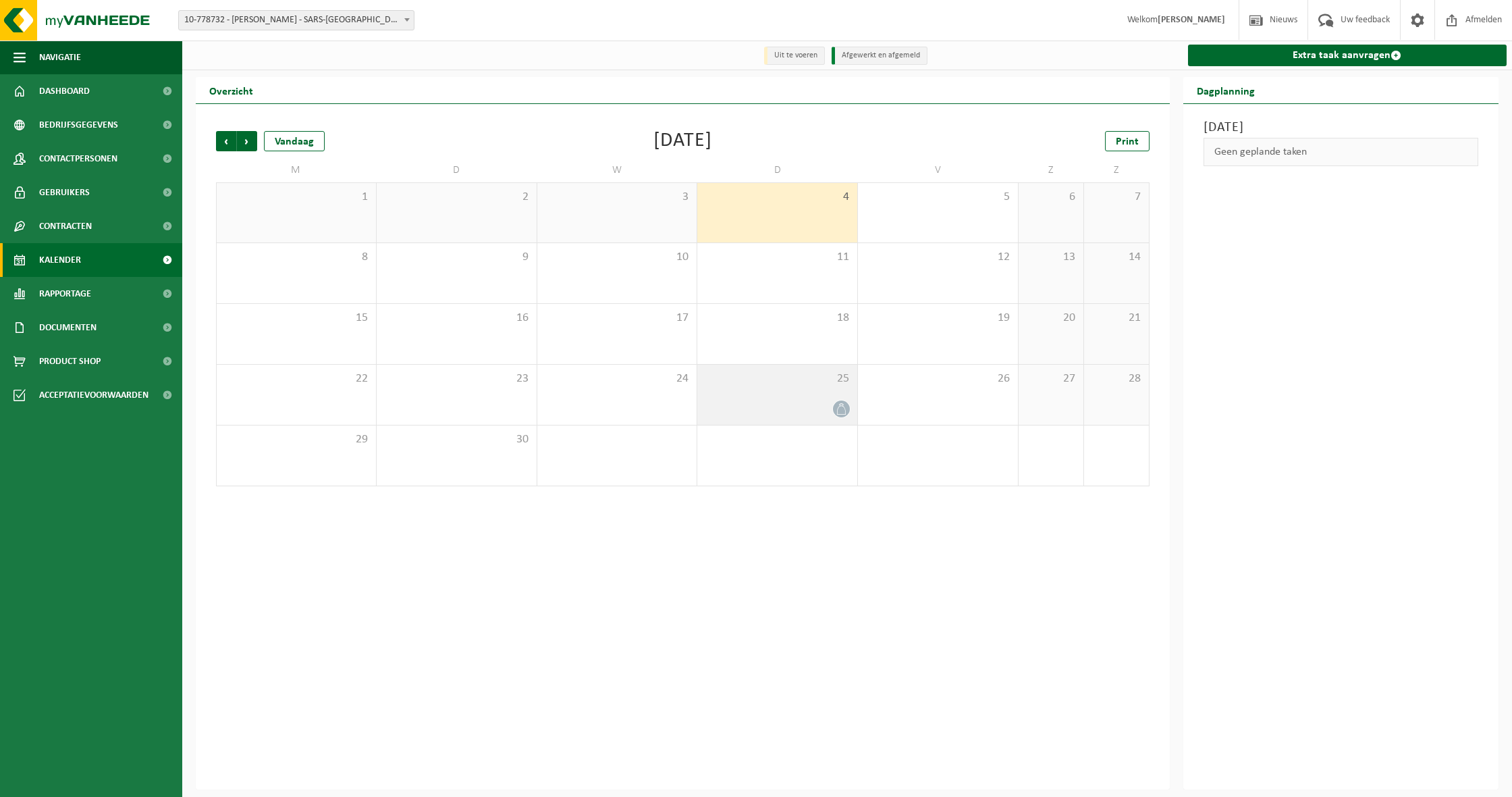
click at [820, 415] on div at bounding box center [777, 408] width 147 height 18
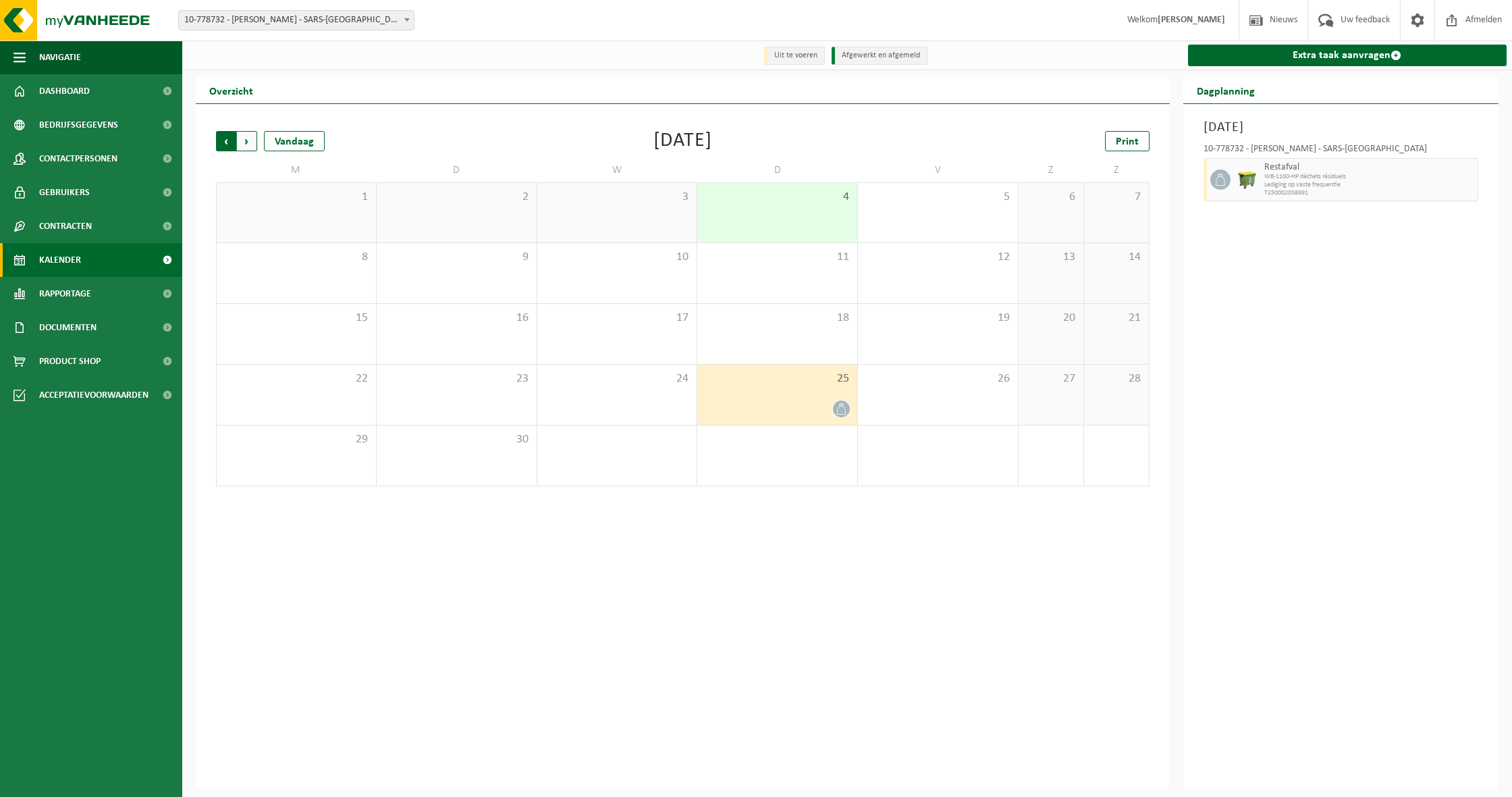
click at [248, 136] on span "Volgende" at bounding box center [247, 141] width 20 height 20
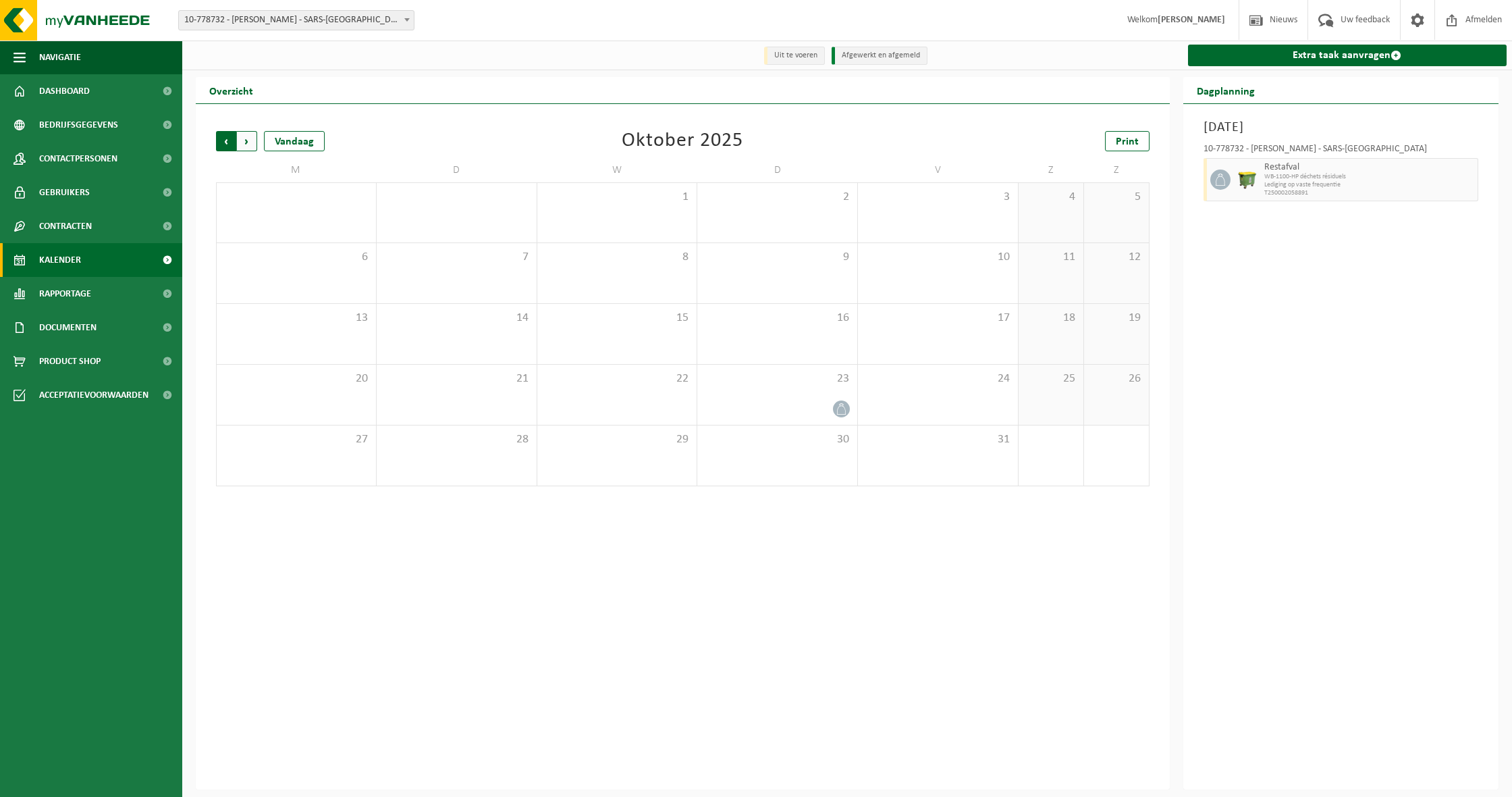
drag, startPoint x: 261, startPoint y: 145, endPoint x: 254, endPoint y: 145, distance: 7.0
click at [259, 145] on div "Vorige Volgende Vandaag" at bounding box center [284, 141] width 135 height 20
click at [254, 145] on span "Volgende" at bounding box center [247, 141] width 20 height 20
click at [334, 35] on div "Vestiging: 10-778732 - [PERSON_NAME] - SARS-LA-BUISSIÈRE 10-978841 - BST ADOUCI…" at bounding box center [756, 20] width 1512 height 41
click at [326, 17] on span "10-778732 - [PERSON_NAME] - SARS-[GEOGRAPHIC_DATA]" at bounding box center [296, 20] width 235 height 19
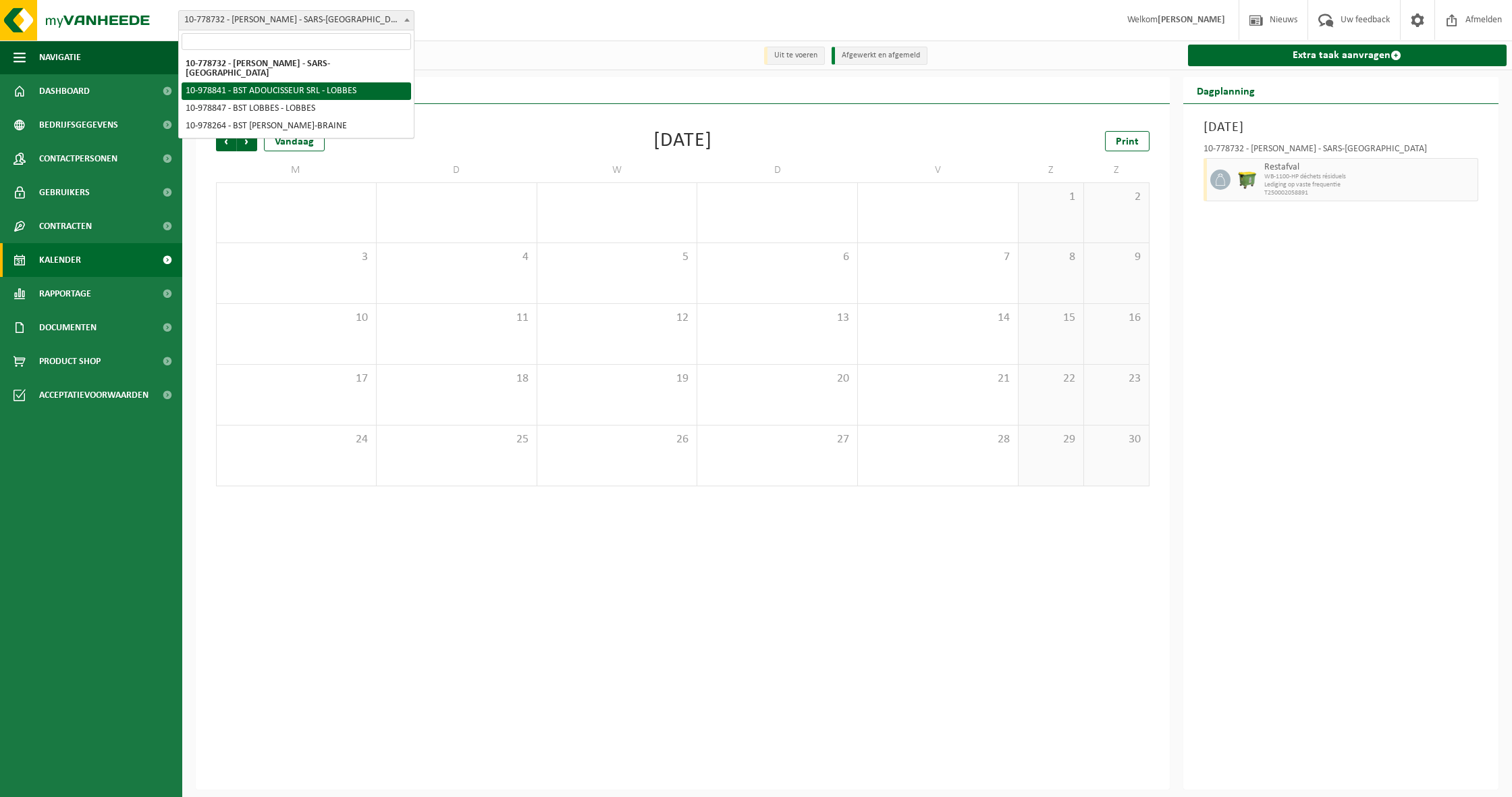
select select "160338"
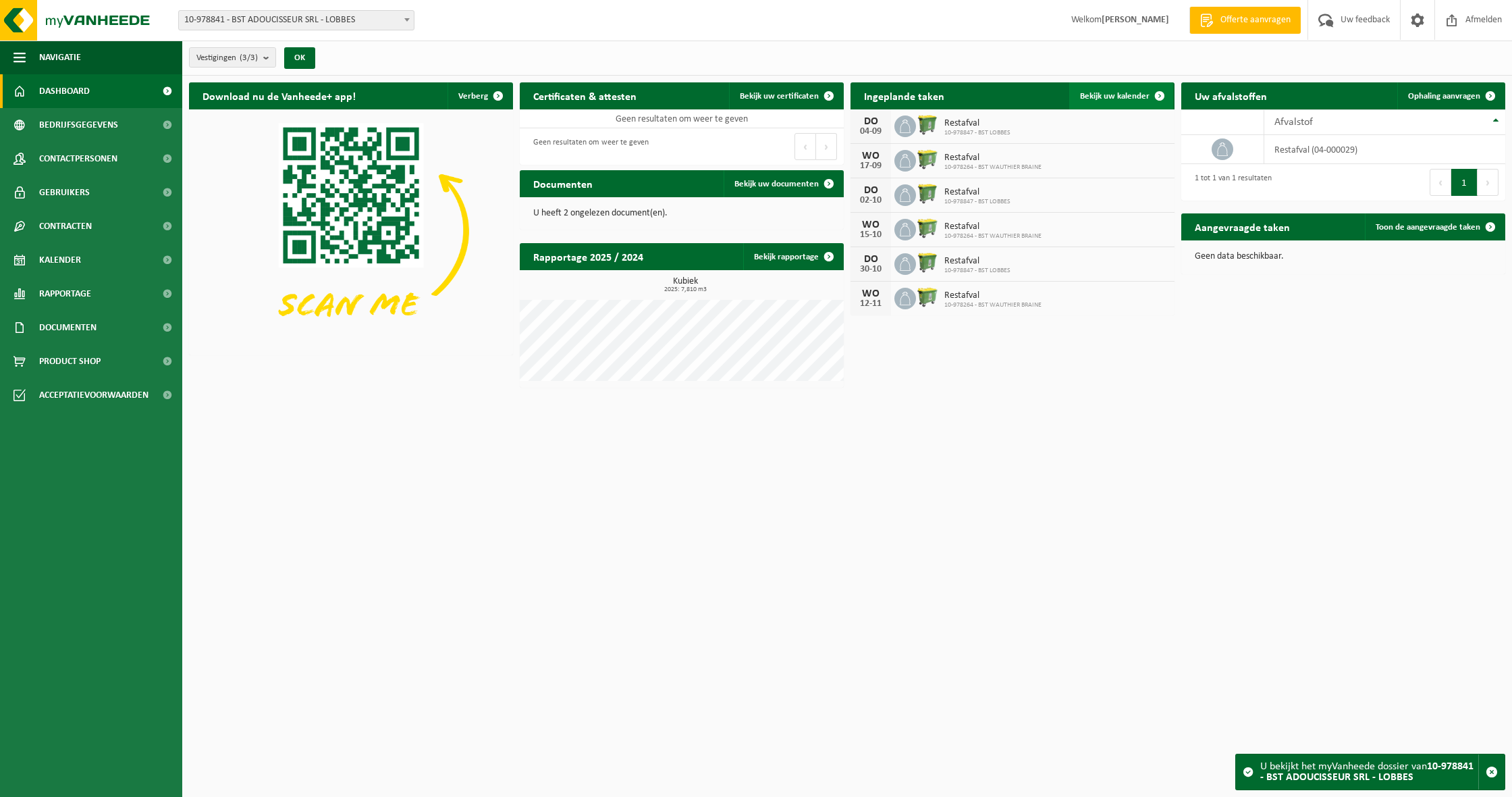
click at [1100, 85] on link "Bekijk uw kalender" at bounding box center [1121, 96] width 104 height 27
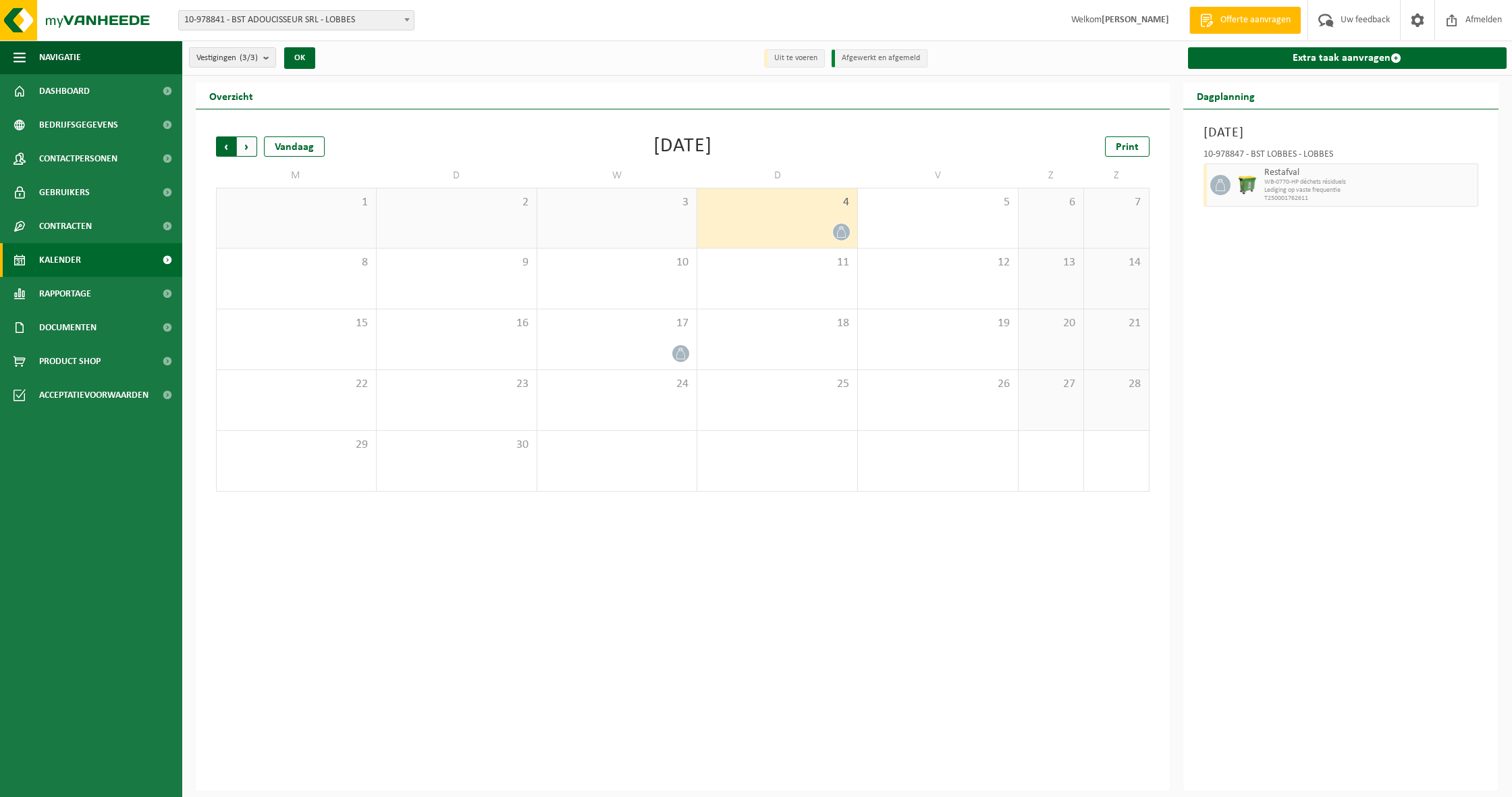
click at [254, 140] on span "Volgende" at bounding box center [247, 146] width 20 height 20
click at [825, 232] on div at bounding box center [777, 232] width 147 height 18
click at [694, 348] on div "15" at bounding box center [617, 339] width 160 height 60
